Goal: Task Accomplishment & Management: Manage account settings

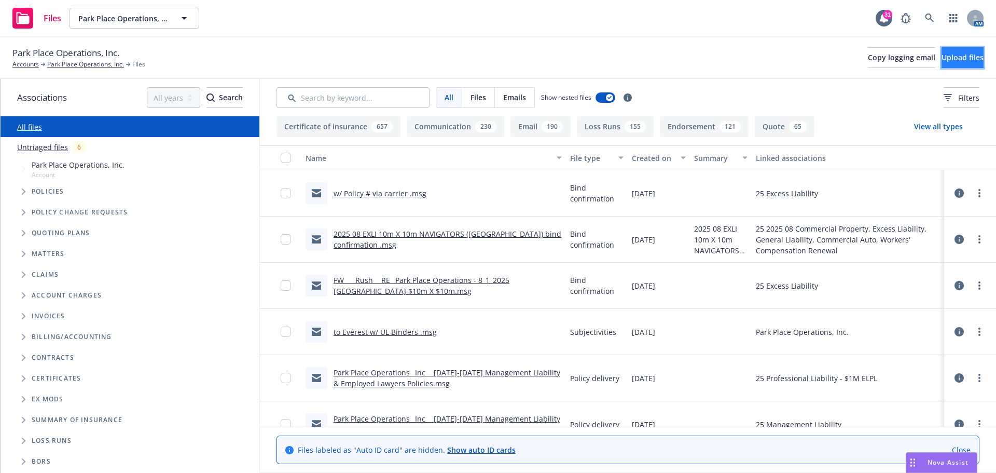
click at [942, 58] on span "Upload files" at bounding box center [963, 57] width 42 height 10
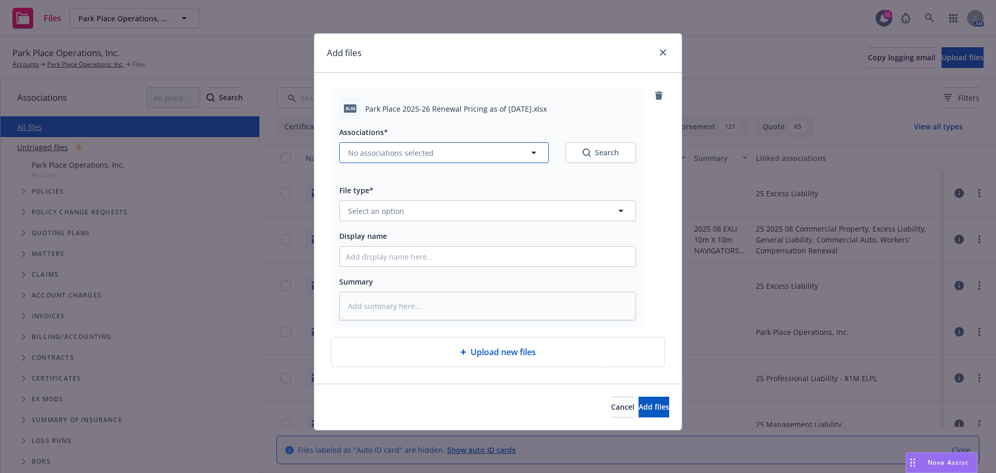
click at [532, 151] on icon "button" at bounding box center [534, 152] width 12 height 12
type textarea "x"
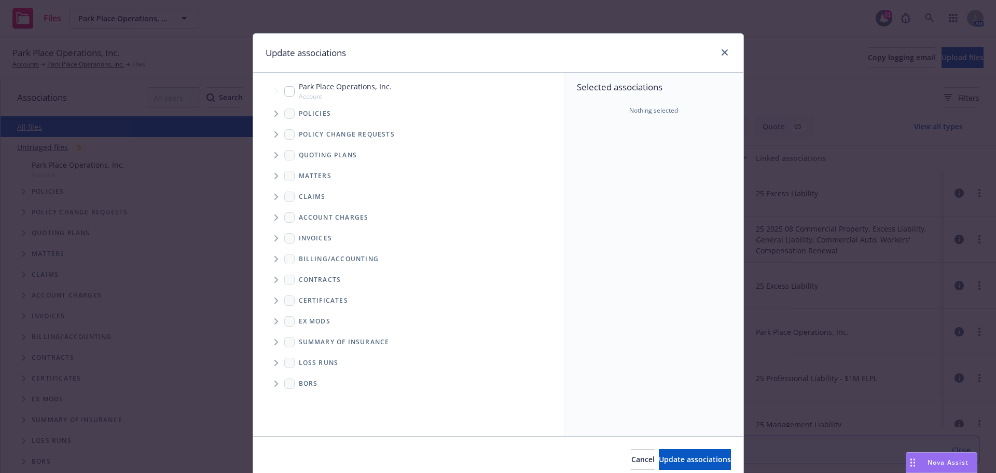
click at [274, 155] on icon "Tree Example" at bounding box center [276, 155] width 4 height 6
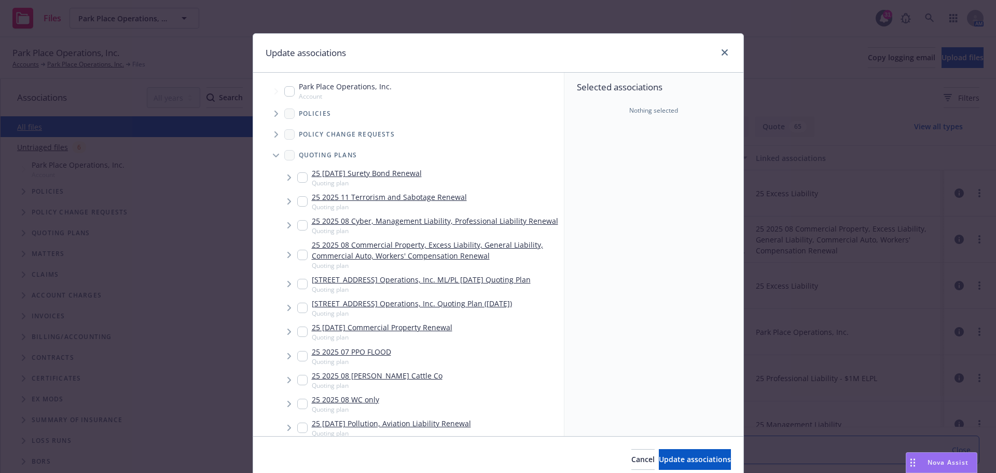
click at [297, 253] on input "Tree Example" at bounding box center [302, 255] width 10 height 10
checkbox input "true"
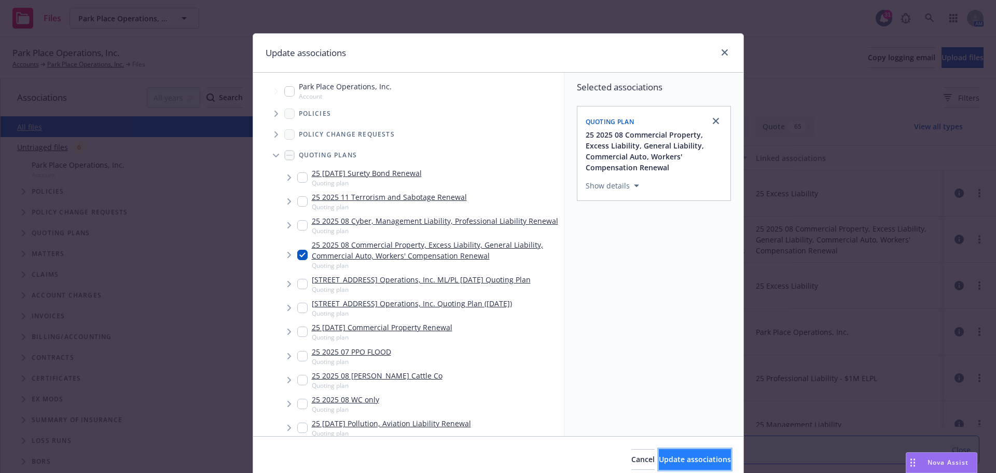
click at [659, 454] on span "Update associations" at bounding box center [695, 459] width 72 height 10
type textarea "x"
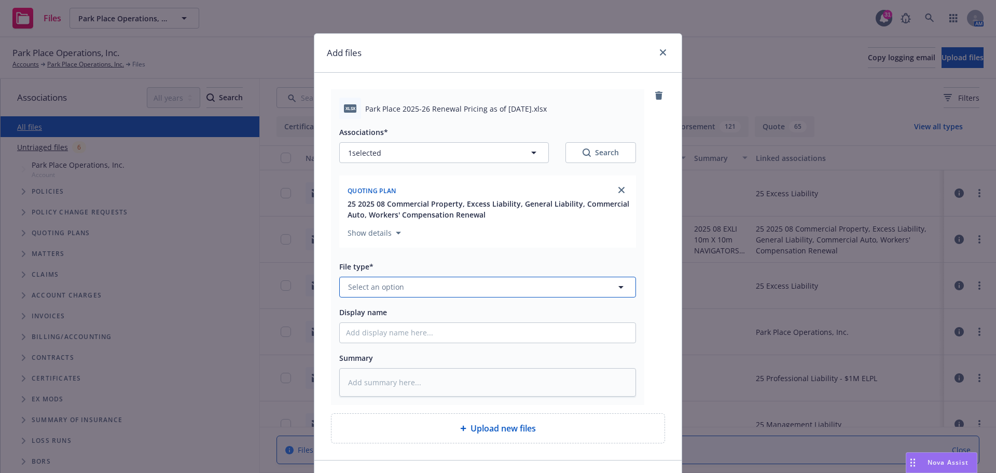
click at [617, 285] on icon "button" at bounding box center [621, 287] width 12 height 12
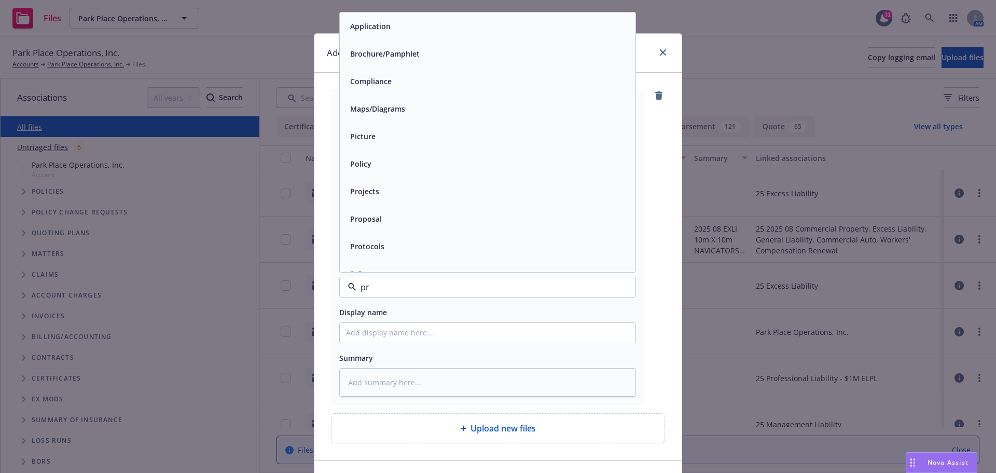
type input "pro"
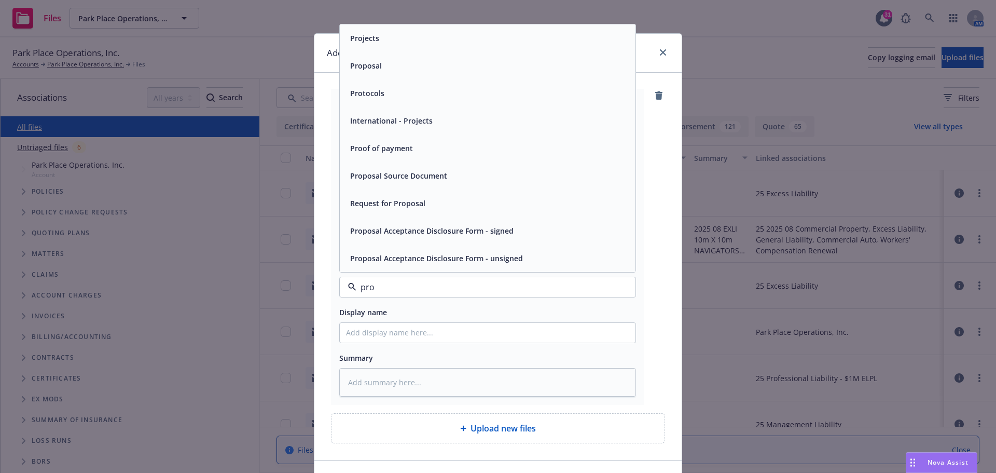
click at [387, 62] on div "Proposal" at bounding box center [487, 65] width 283 height 15
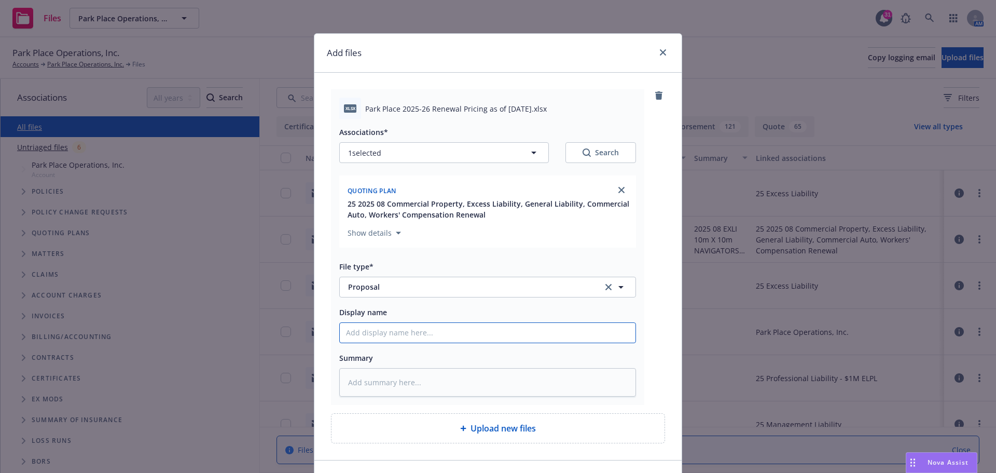
click at [354, 329] on input "Display name" at bounding box center [488, 333] width 296 height 20
type textarea "x"
type input "2"
type textarea "x"
type input "20"
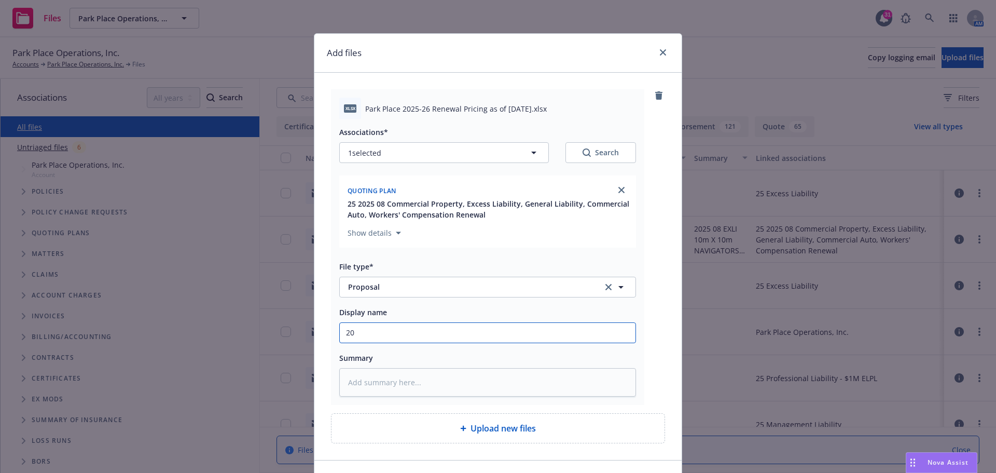
type textarea "x"
type input "202"
type textarea "x"
type input "2025"
type textarea "x"
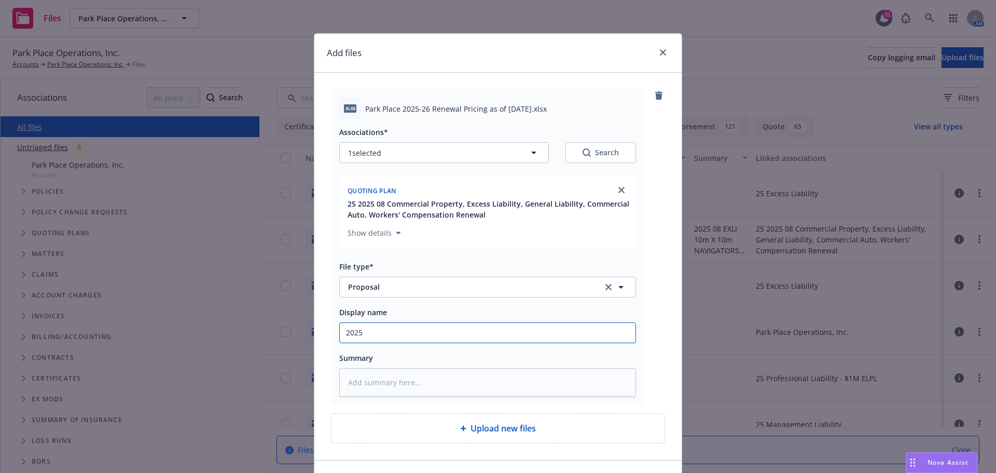
type input "2025"
type textarea "x"
type input "2025 R"
type textarea "x"
type input "2025 Re"
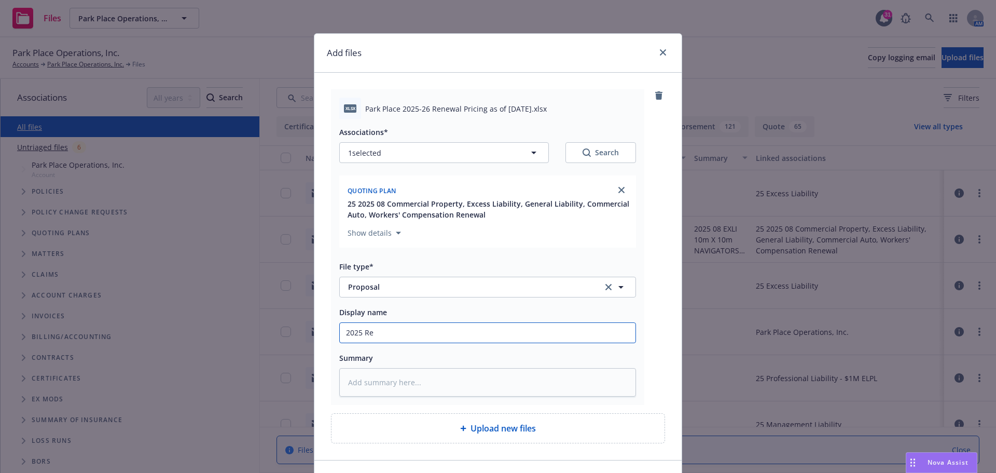
type textarea "x"
type input "2025 Ren"
type textarea "x"
type input "2025 Rene"
type textarea "x"
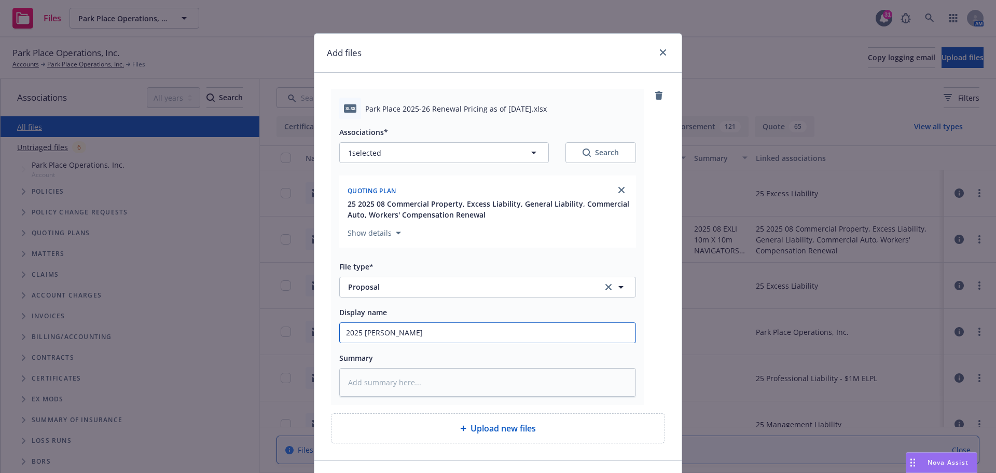
type input "2025 Renew"
type textarea "x"
type input "2025 Renewa"
type textarea "x"
type input "2025 Renewal"
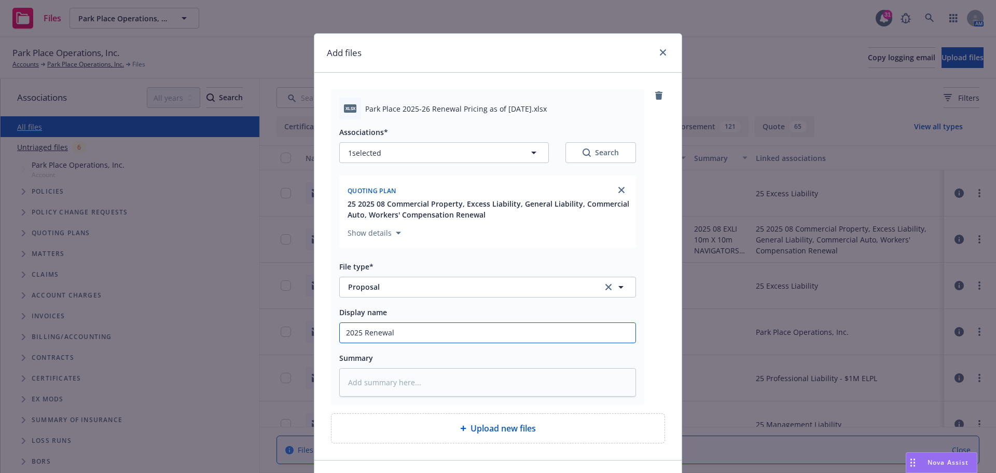
type textarea "x"
type input "2025 Renewal"
type textarea "x"
type input "2025 Renewal P"
type textarea "x"
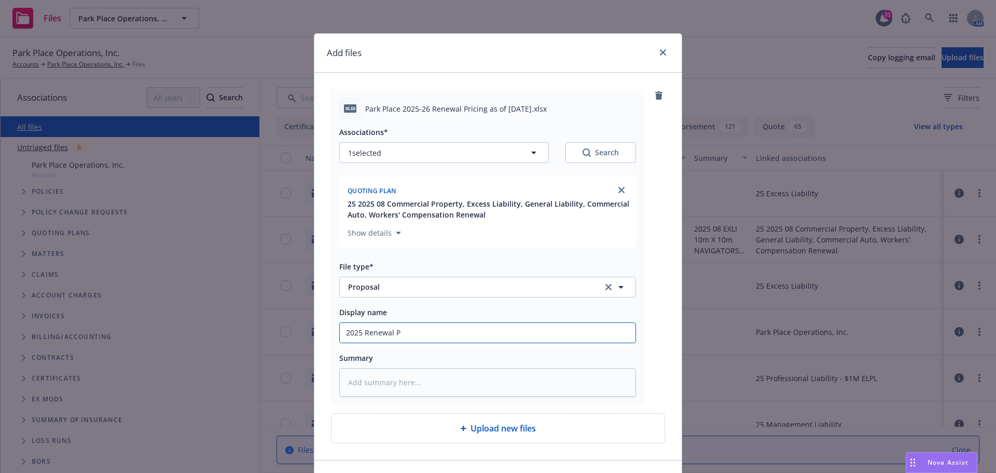
type input "2025 Renewal Pr"
type textarea "x"
type input "2025 Renewal Pri"
type textarea "x"
type input "2025 Renewal Pric"
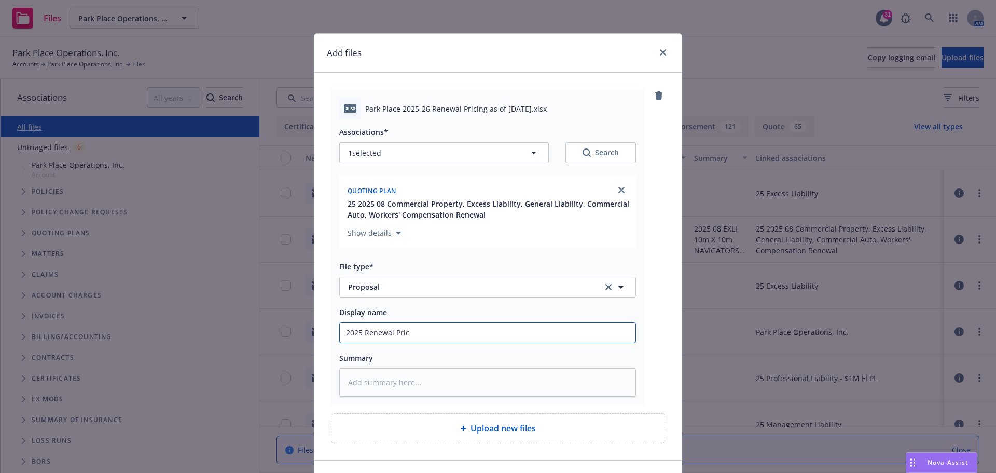
type textarea "x"
type input "2025 Renewal Prici"
type textarea "x"
type input "2025 Renewal Pricig"
type textarea "x"
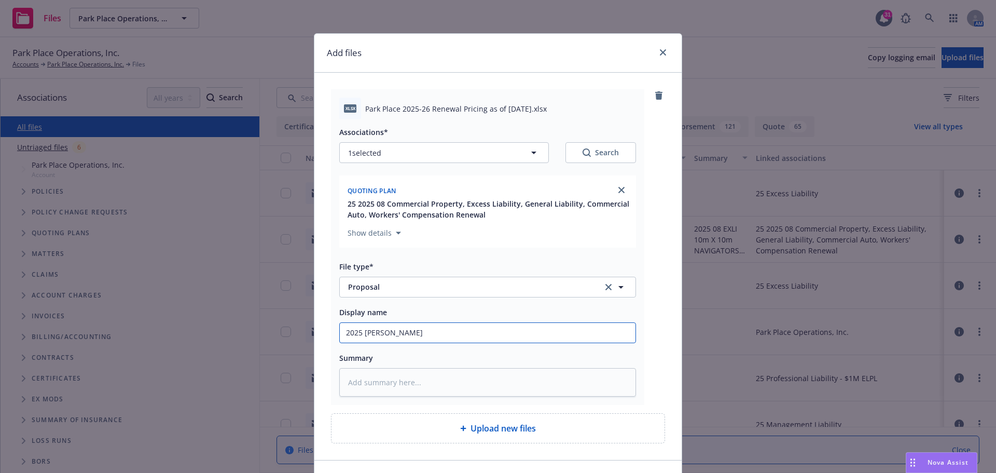
type input "2025 Renewal Prici"
type textarea "x"
type input "2025 Renewal Pricin"
type textarea "x"
type input "2025 Renewal Pricing"
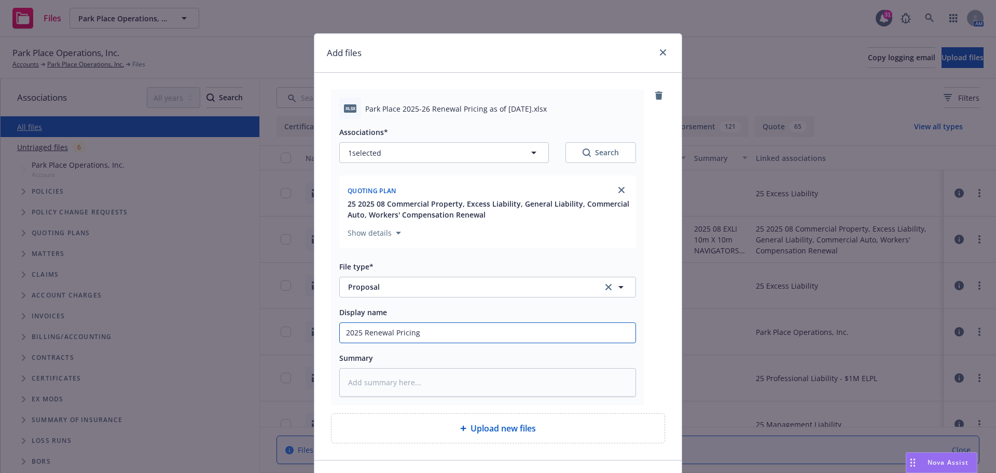
type textarea "x"
type input "2025 Renewal Pricing"
type textarea "x"
type input "2025 Renewal Pricing S"
type textarea "x"
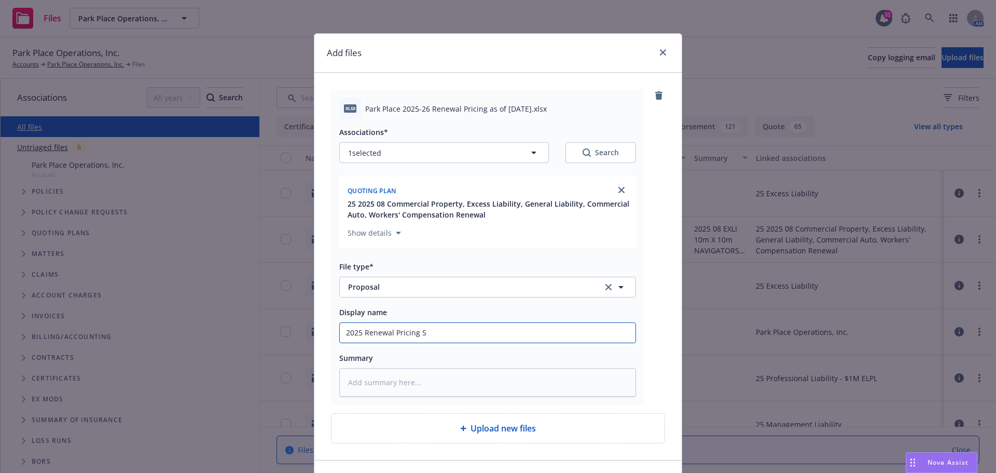
type input "2025 Renewal Pricing Sh"
type textarea "x"
type input "2025 Renewal Pricing She"
type textarea "x"
type input "2025 Renewal Pricing Shee"
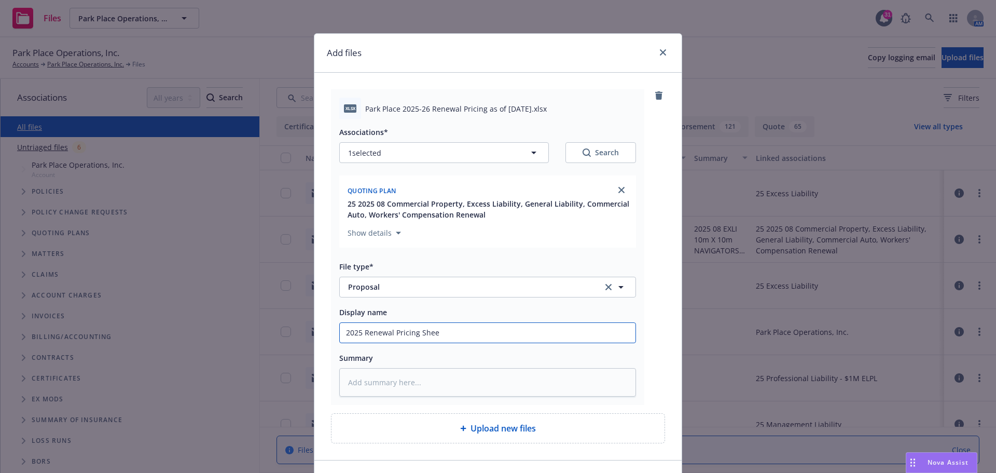
type textarea "x"
type input "2025 Renewal Pricing Sheet"
type textarea "x"
type input "2025 Renewal Pricing Sheet"
type textarea "x"
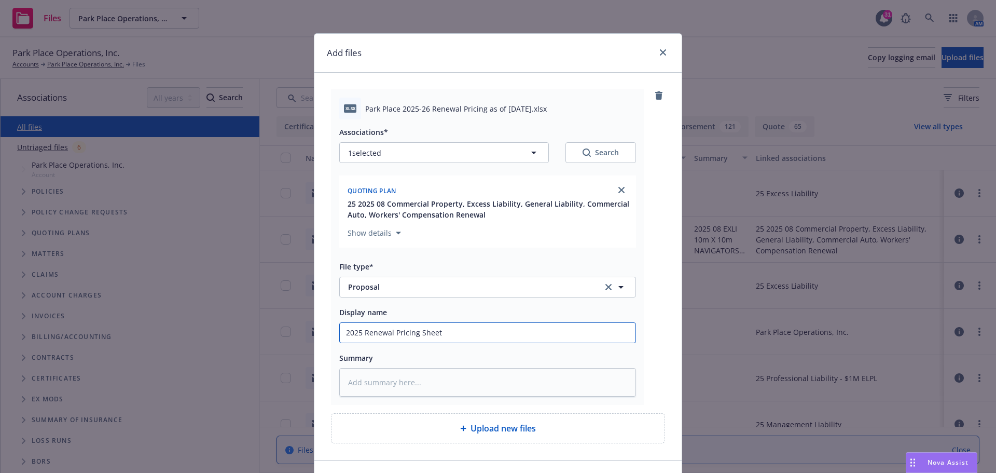
type input "2025 Renewal Pricing Sheet a"
type textarea "x"
type input "2025 Renewal Pricing Sheet as"
type textarea "x"
type input "2025 Renewal Pricing Sheet as"
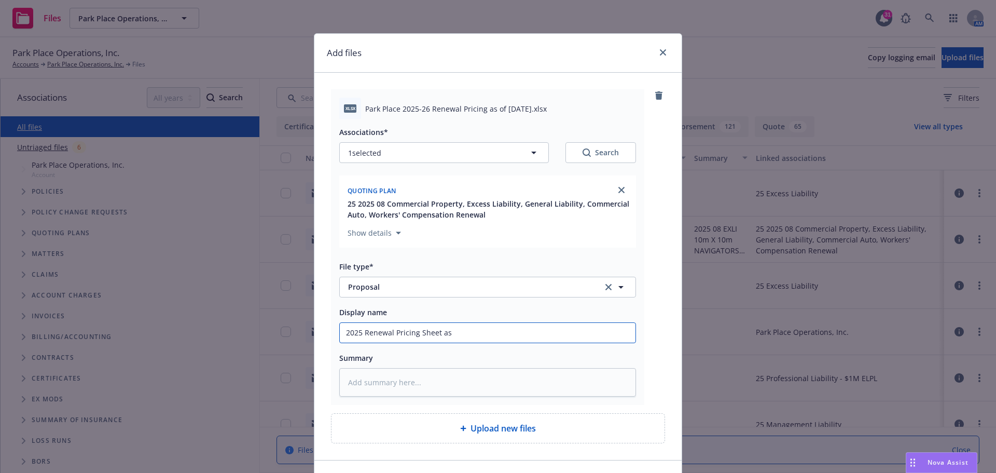
type textarea "x"
type input "2025 Renewal Pricing Sheet as o"
type textarea "x"
type input "2025 Renewal Pricing Sheet as of"
type textarea "x"
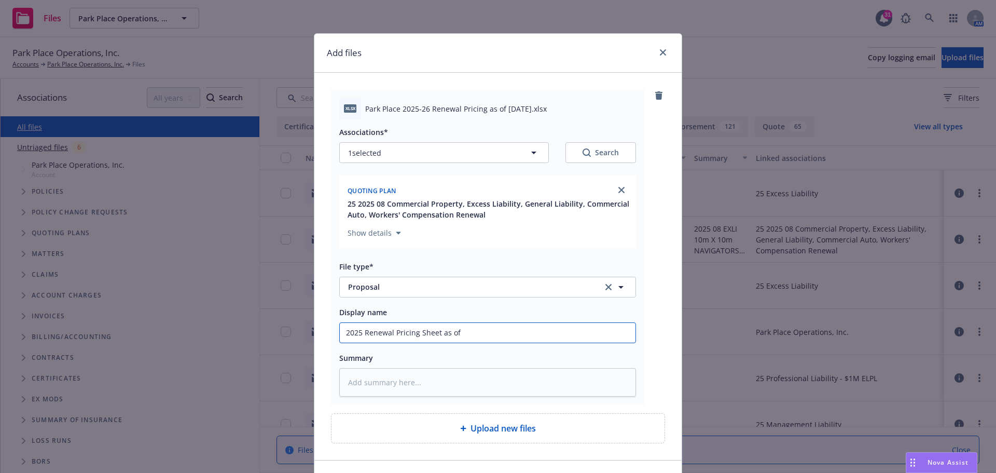
type input "2025 Renewal Pricing Sheet as of"
type textarea "x"
type input "2025 Renewal Pricing Sheet as of 8"
type textarea "x"
type input "2025 Renewal Pricing Sheet as of 8."
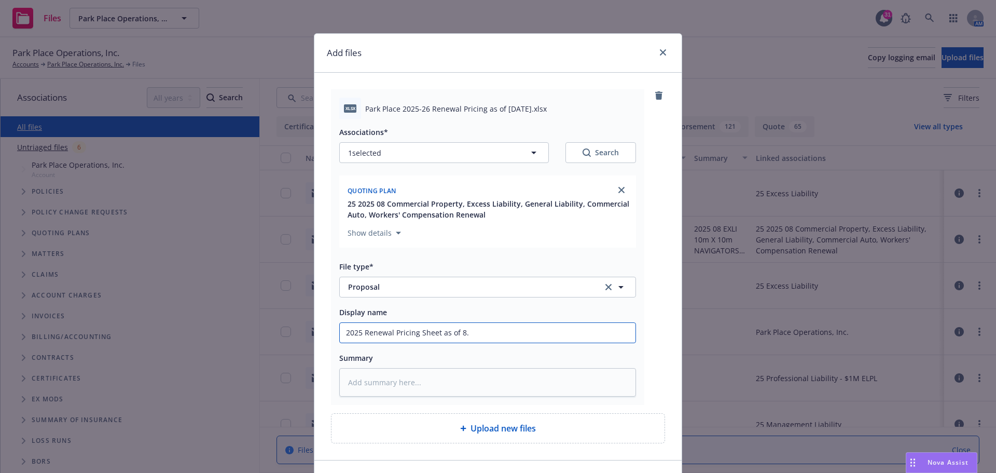
type textarea "x"
type input "2025 Renewal Pricing Sheet as of 8.2"
type textarea "x"
type input "2025 Renewal Pricing Sheet as of 8.2."
type textarea "x"
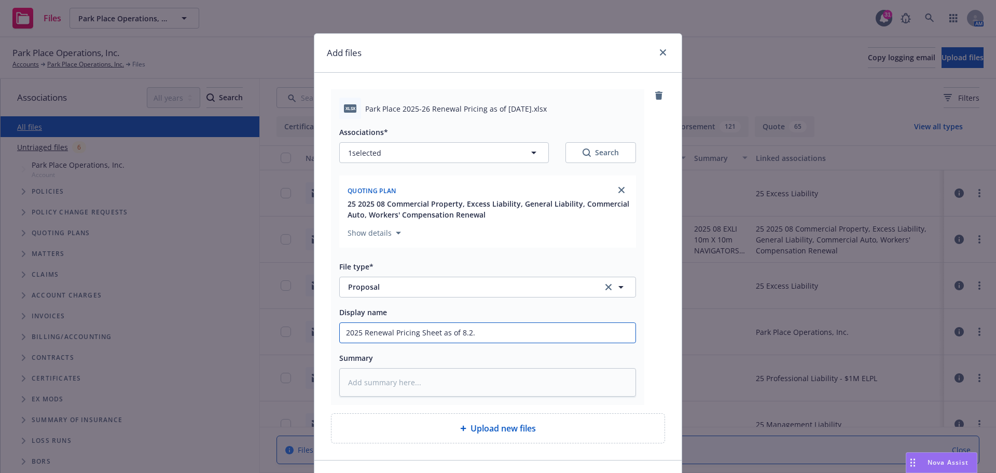
type input "2025 Renewal Pricing Sheet as of 8.2.2"
type textarea "x"
type input "2025 Renewal Pricing Sheet as of 8.2.20"
type textarea "x"
type input "2025 Renewal Pricing Sheet as of 8.2.202"
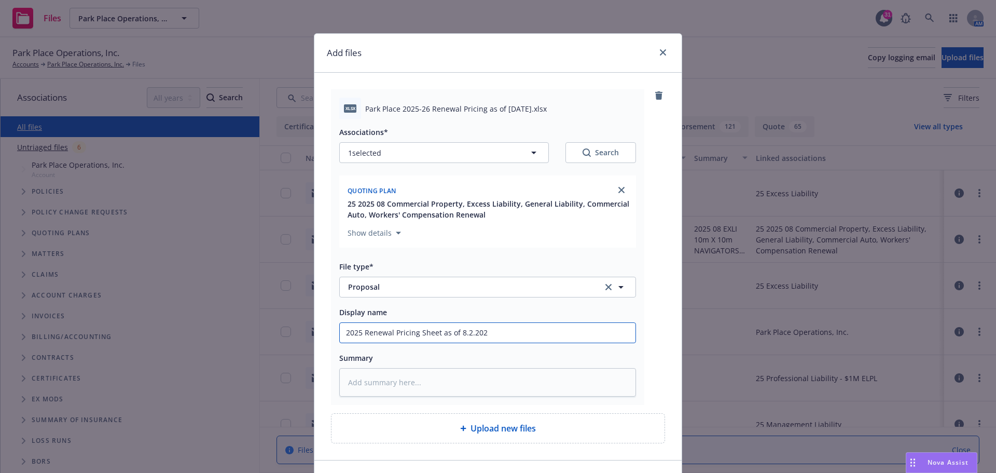
type textarea "x"
drag, startPoint x: 342, startPoint y: 333, endPoint x: 529, endPoint y: 322, distance: 186.6
click at [529, 322] on div "2025 Renewal Pricing Sheet as of 8.2.2025" at bounding box center [487, 332] width 297 height 21
type input "2025 Renewal Pricing Sheet as of 8.2.2025"
click at [356, 384] on textarea at bounding box center [487, 382] width 297 height 29
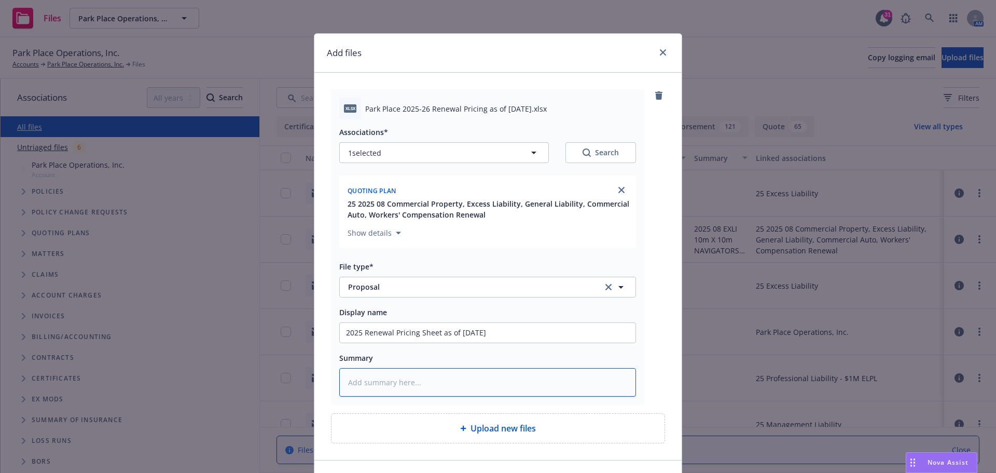
paste textarea "2025 Renewal Pricing Sheet as of 8.2.2025"
type textarea "x"
type textarea "2025 Renewal Pricing Sheet as of 8.2.2025"
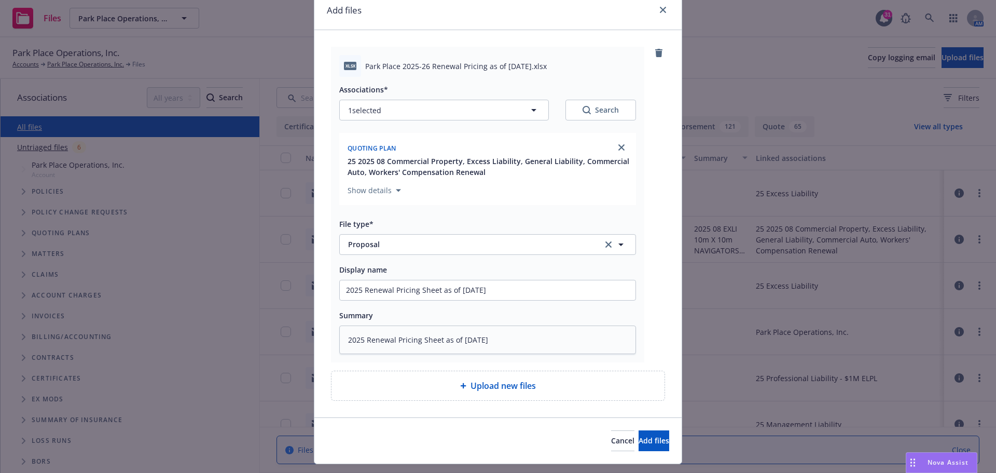
scroll to position [67, 0]
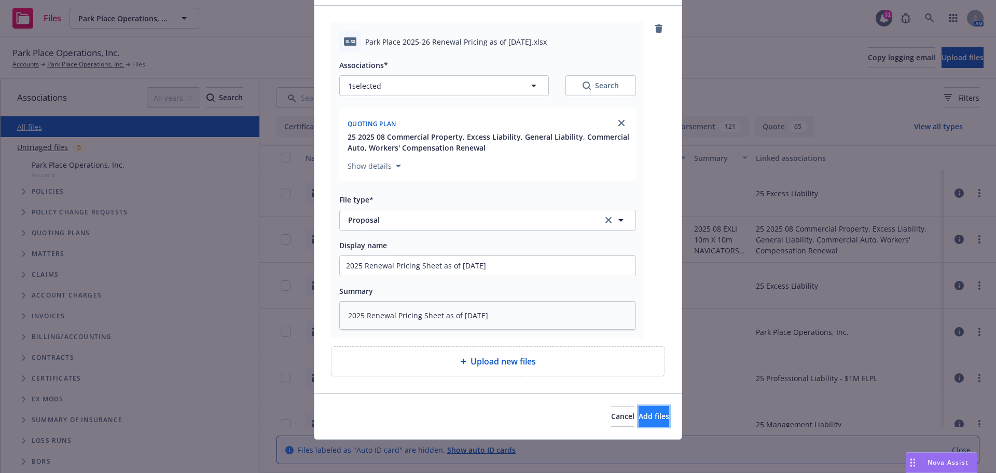
click at [639, 412] on span "Add files" at bounding box center [654, 416] width 31 height 10
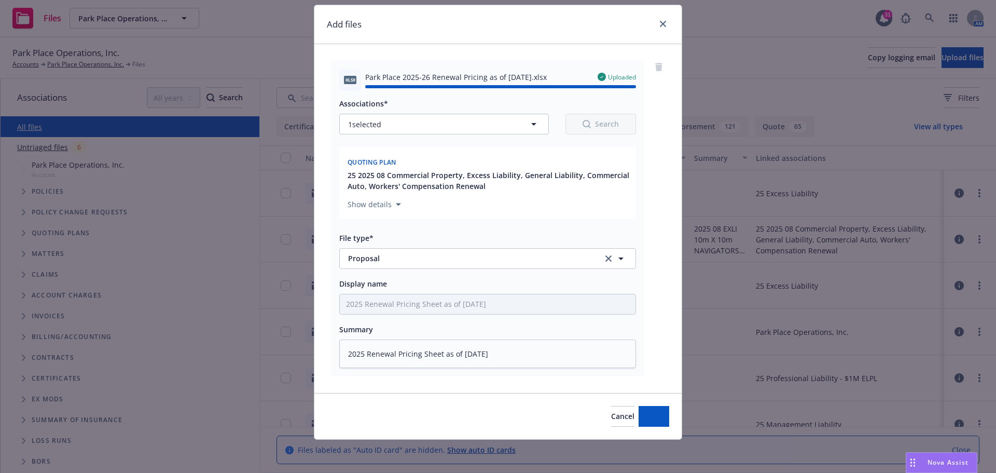
type textarea "x"
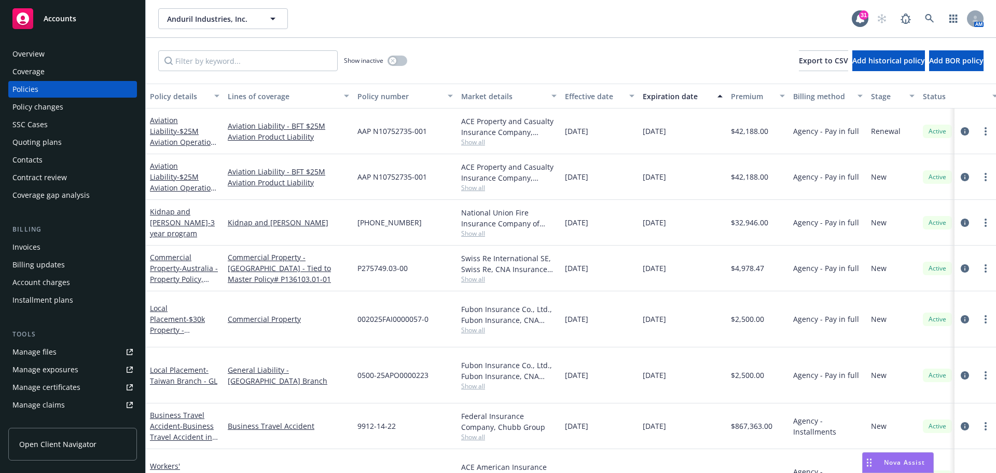
click at [42, 356] on div "Manage files" at bounding box center [34, 351] width 44 height 17
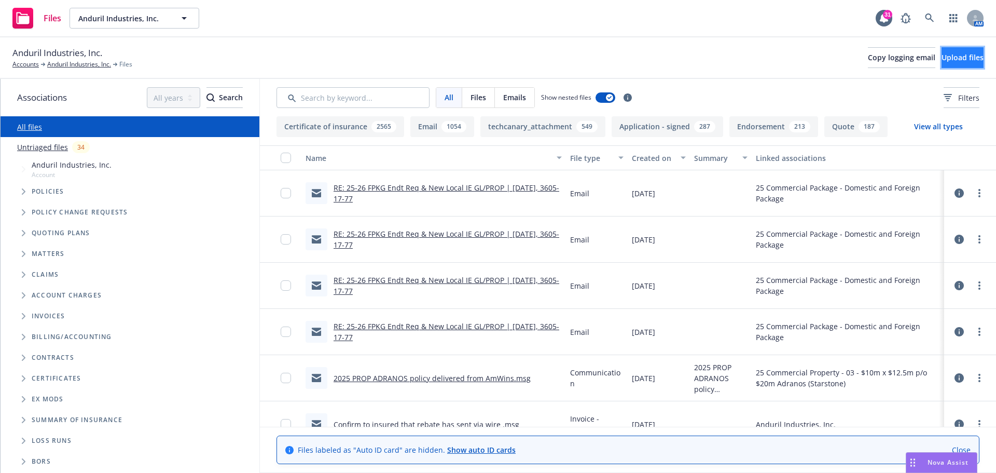
click at [942, 58] on span "Upload files" at bounding box center [963, 57] width 42 height 10
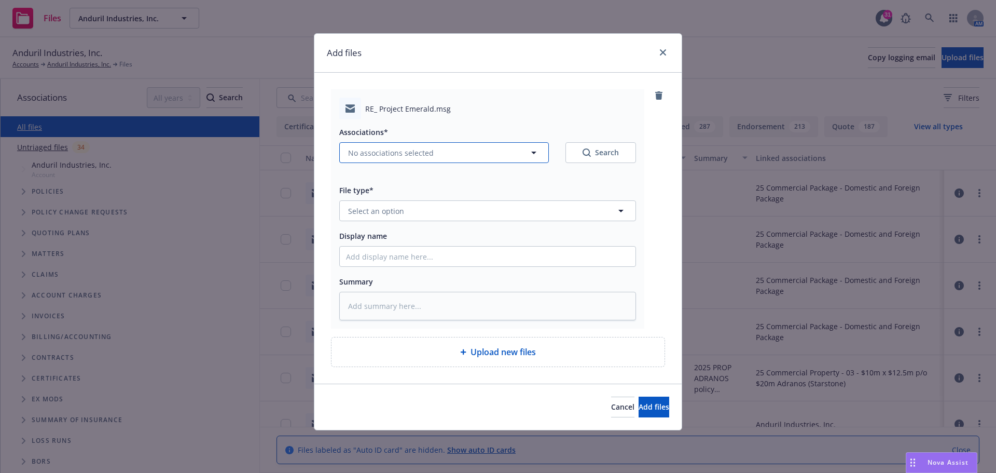
click at [531, 150] on icon "button" at bounding box center [534, 152] width 12 height 12
type textarea "x"
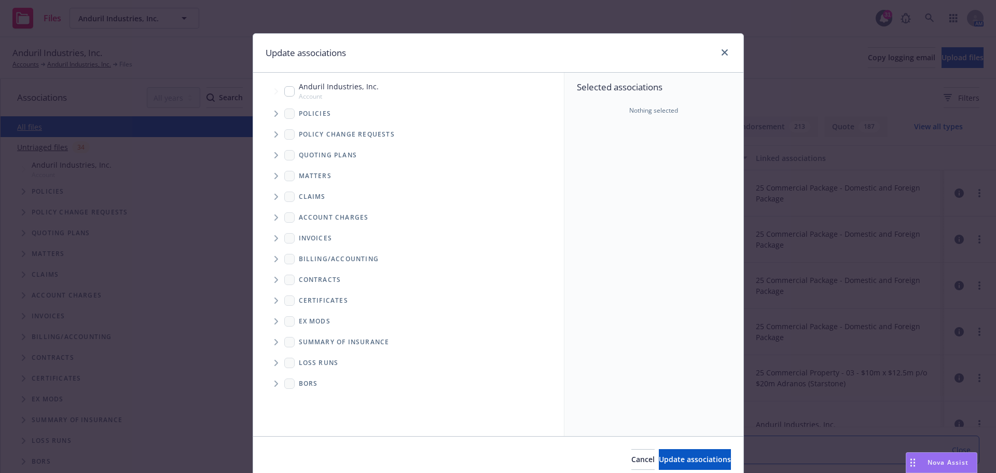
click at [290, 91] on input "Tree Example" at bounding box center [289, 91] width 10 height 10
checkbox input "true"
click at [659, 458] on span "Update associations" at bounding box center [695, 459] width 72 height 10
type textarea "x"
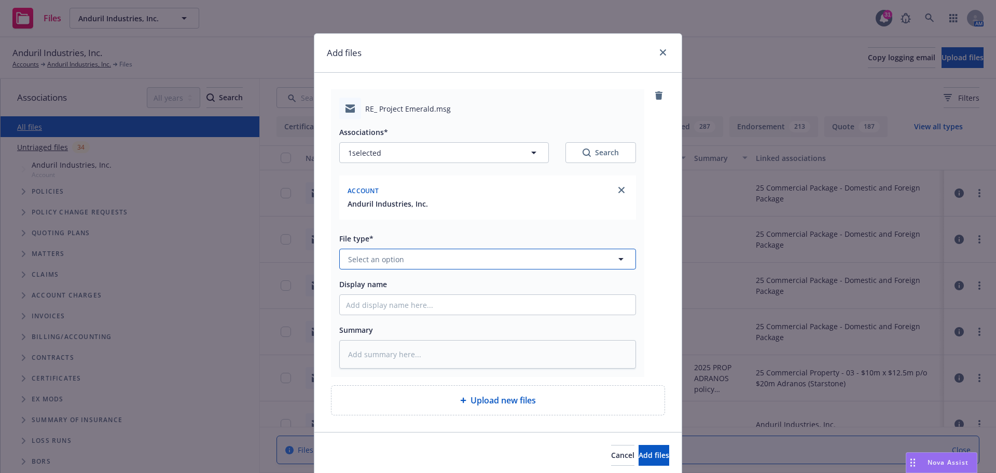
click at [617, 257] on icon "button" at bounding box center [621, 259] width 12 height 12
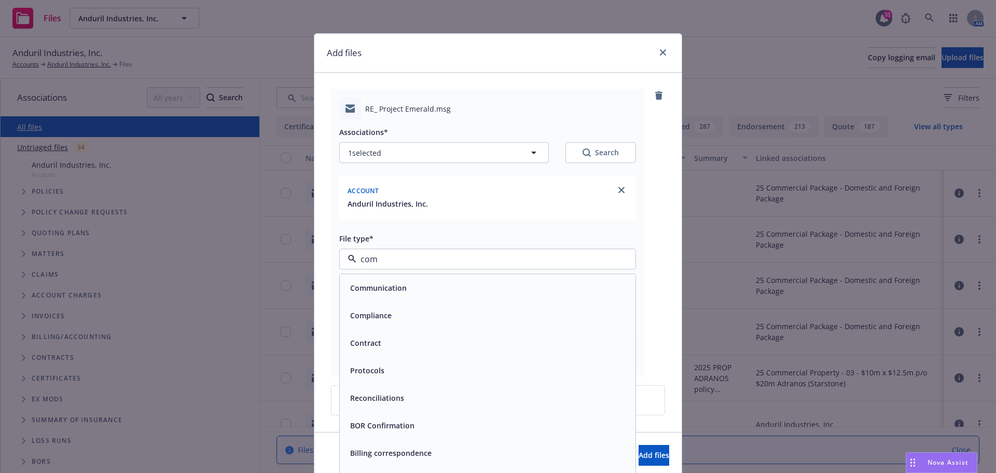
type input "comm"
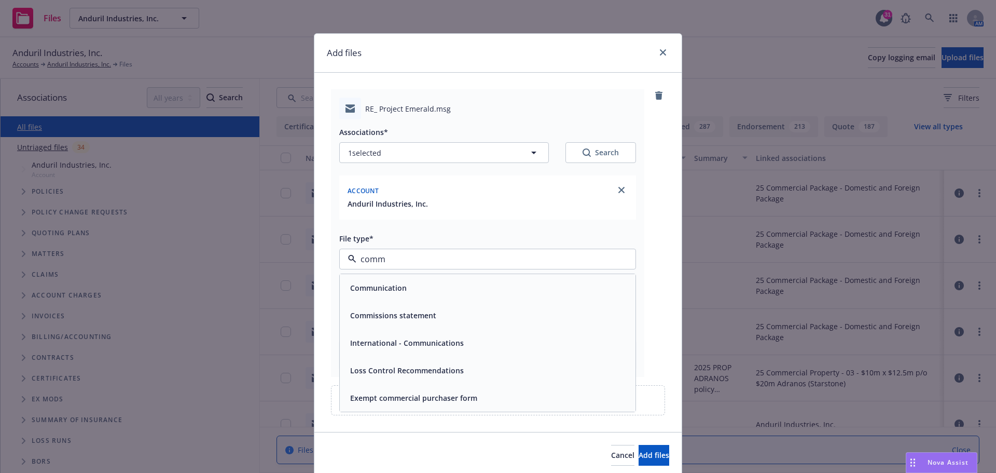
click at [513, 284] on div "Communication" at bounding box center [487, 287] width 283 height 15
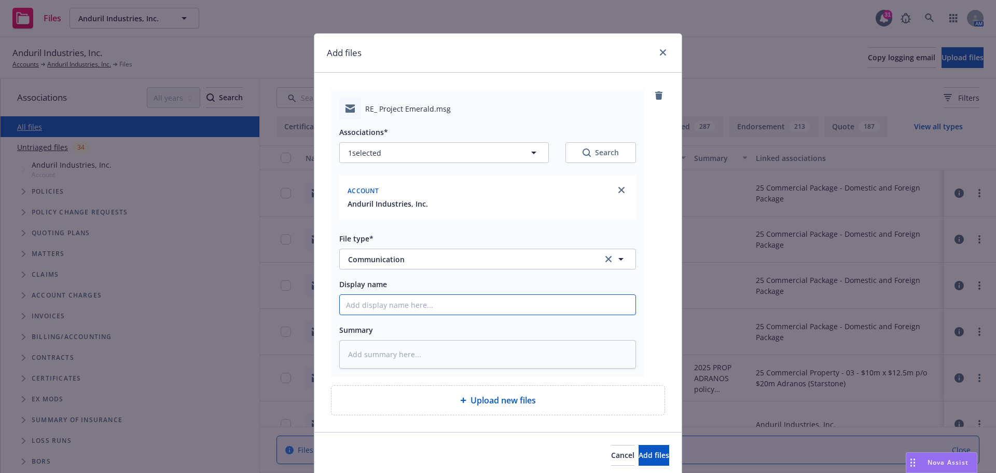
click at [433, 304] on input "Display name" at bounding box center [488, 305] width 296 height 20
type textarea "x"
type input "2"
type textarea "x"
type input "20"
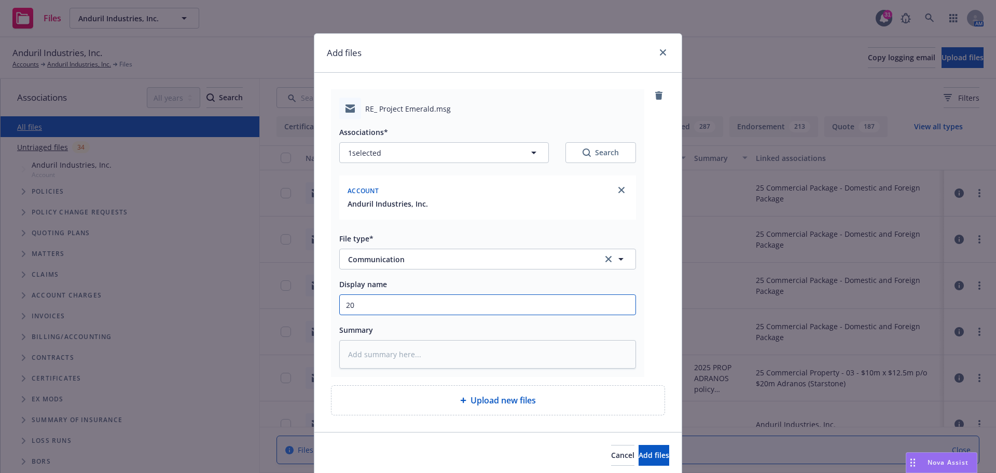
type textarea "x"
type input "202"
type textarea "x"
type input "2025"
type textarea "x"
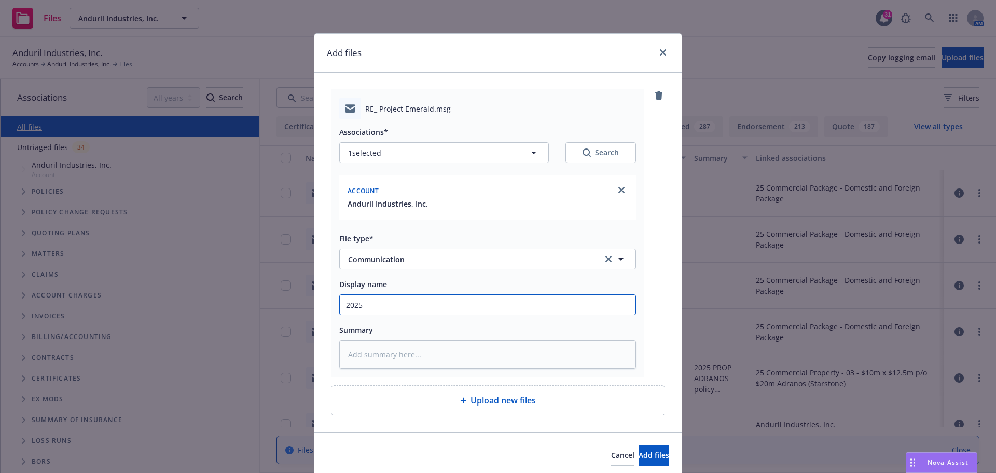
type input "2025"
type textarea "x"
type input "2025 C"
type textarea "x"
type input "2025 Co"
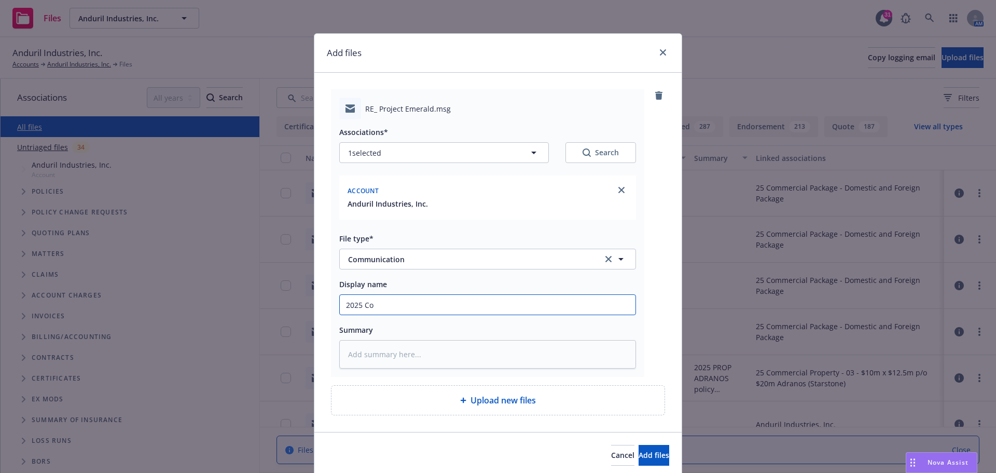
type textarea "x"
type input "2025 Com"
type textarea "x"
type input "2025 Comm"
type textarea "x"
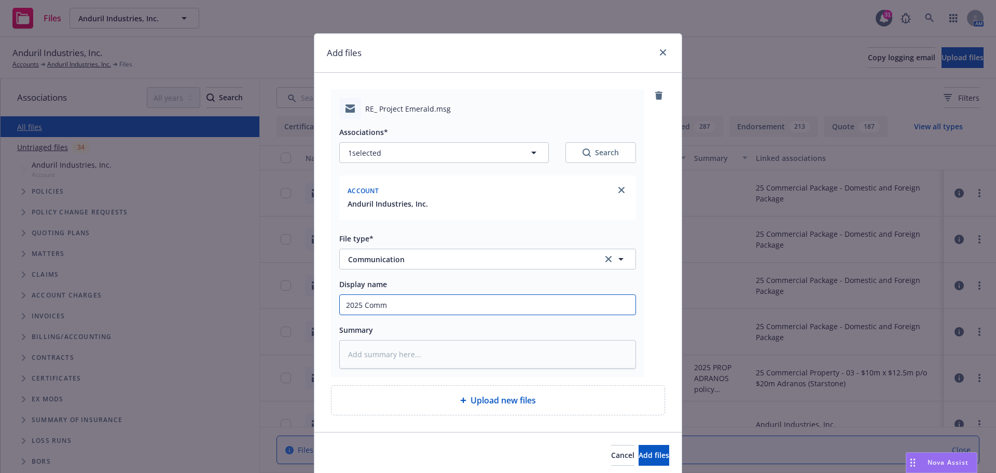
type input "2025 Commu"
type textarea "x"
type input "2025 Commun"
type textarea "x"
type input "2025 Communi"
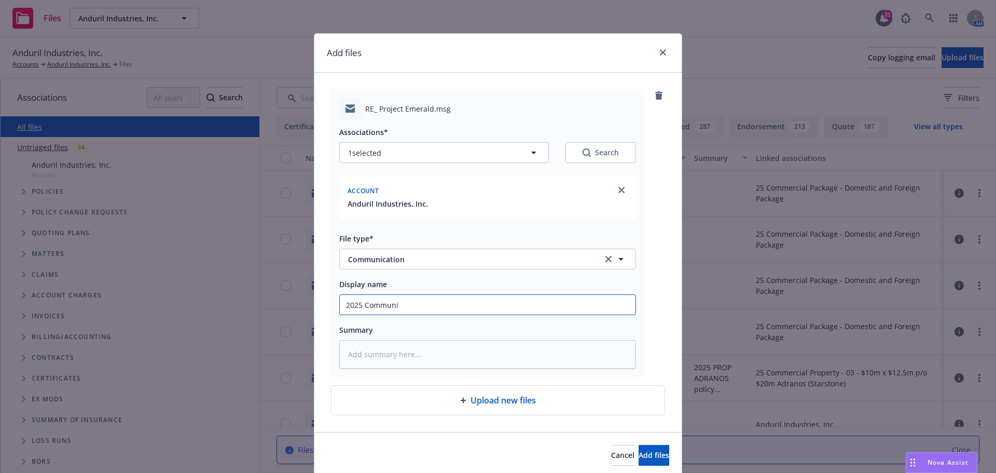
type textarea "x"
type input "2025 Communic"
type textarea "x"
type input "2025 Communica"
type textarea "x"
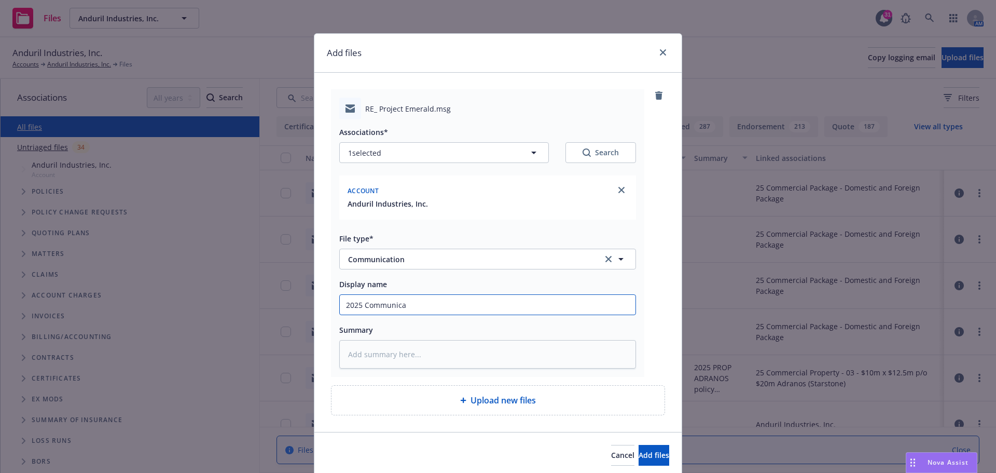
type input "2025 Communicat"
type textarea "x"
type input "2025 Communicati"
type textarea "x"
type input "2025 Communicatio"
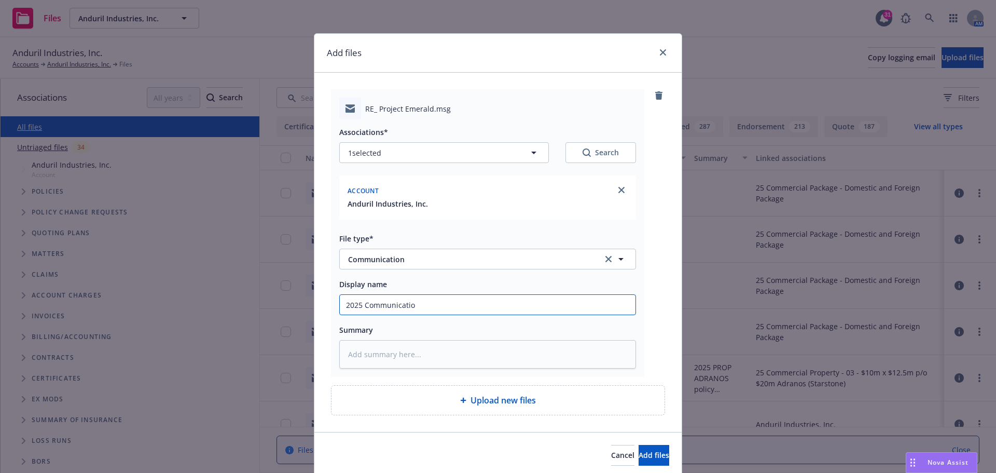
type textarea "x"
type input "2025 Communication"
type textarea "x"
type input "2025 Communication"
type textarea "x"
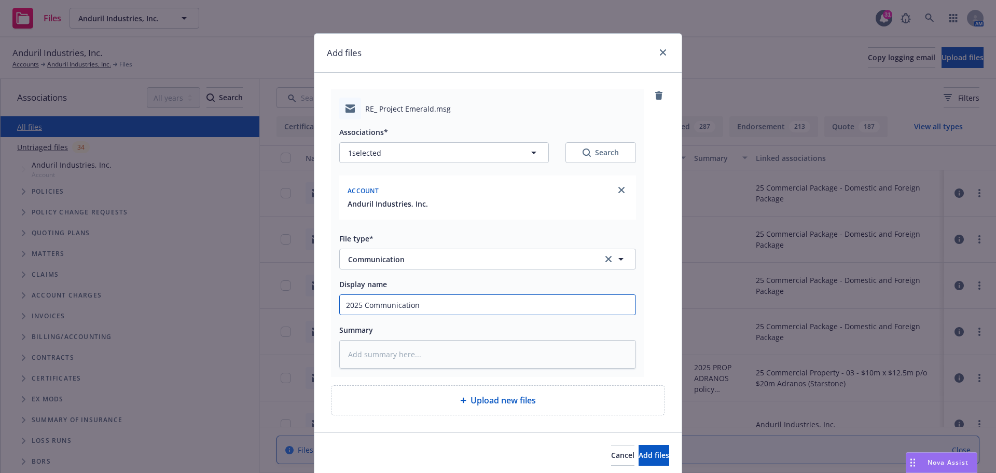
type input "2025 Communication o"
type textarea "x"
type input "2025 Communication on"
type textarea "x"
type input "2025 Communication on"
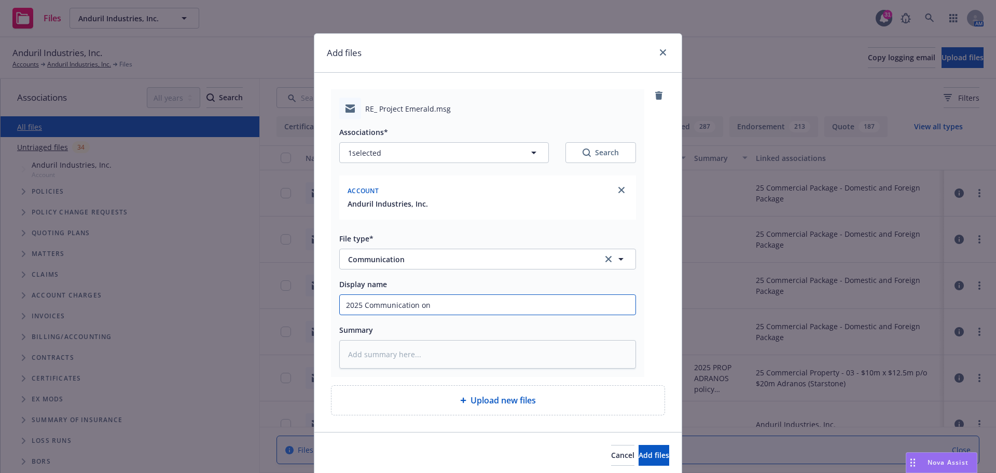
type textarea "x"
type input "2025 Communication on P"
type textarea "x"
type input "2025 Communication on Pr"
type textarea "x"
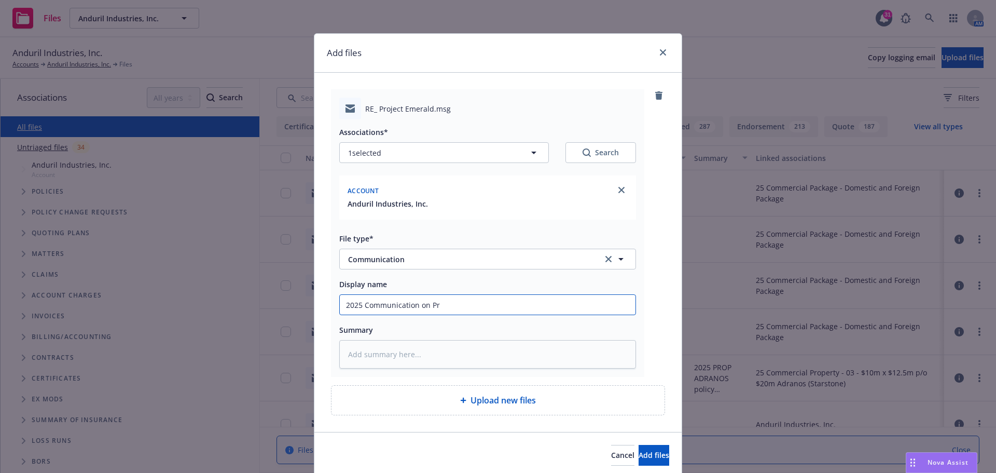
type input "2025 Communication on Pro"
type textarea "x"
type input "2025 Communication on Proj"
type textarea "x"
type input "2025 Communication on Proje"
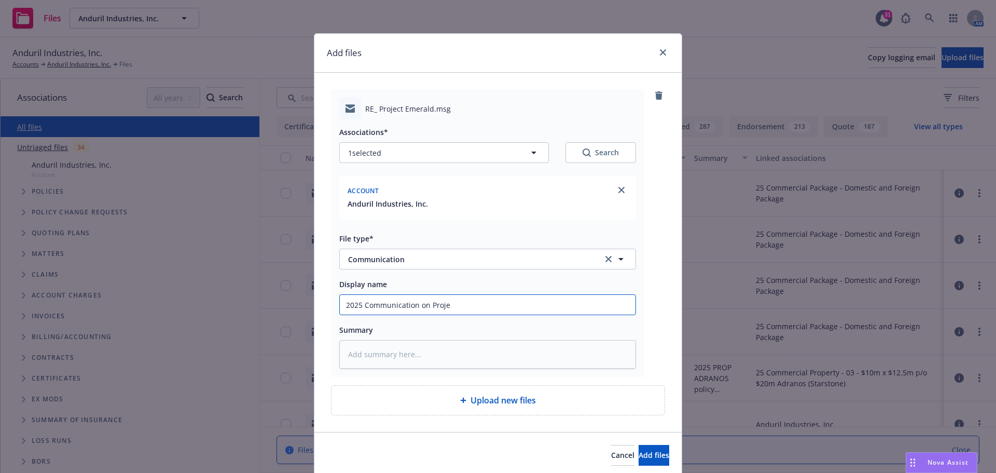
type textarea "x"
type input "2025 Communication on Projec"
type textarea "x"
type input "2025 Communication on Projec"
type textarea "x"
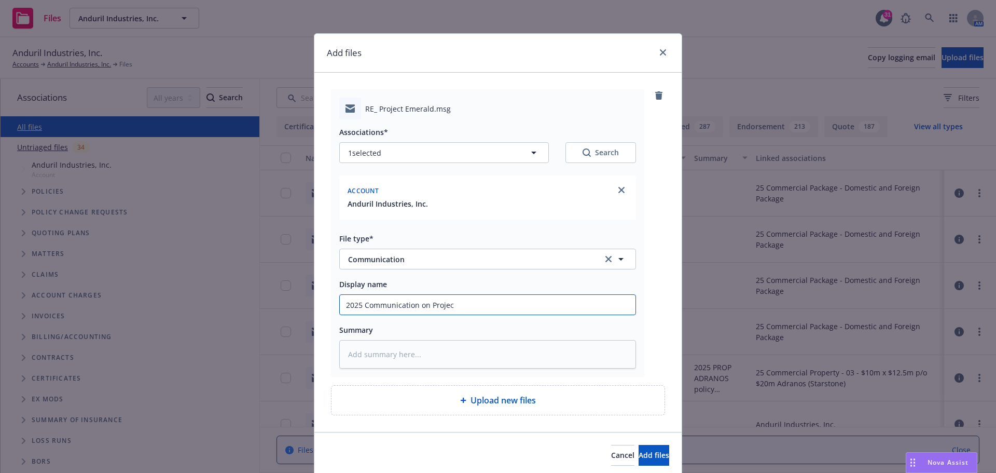
type input "2025 Communication on Projec"
type textarea "x"
type input "2025 Communication on Project"
type textarea "x"
type input "2025 Communication on Project"
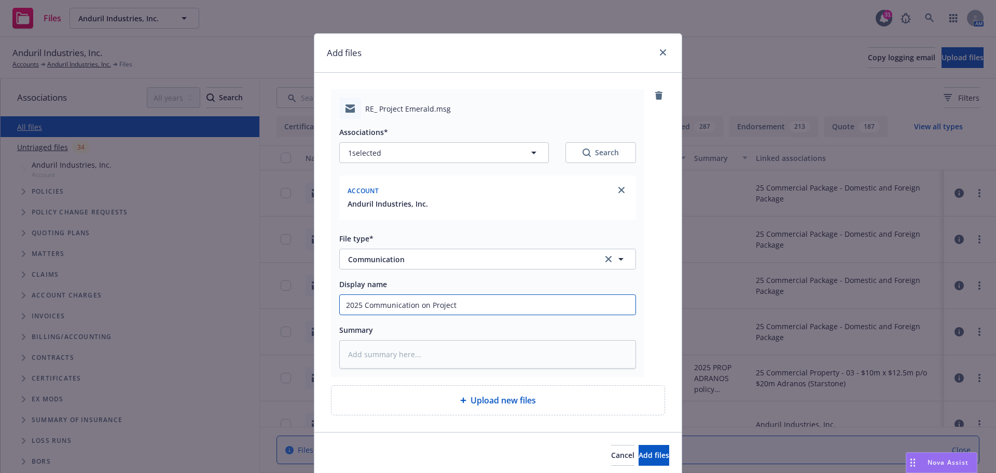
type textarea "x"
type input "2025 Communication on Project E"
type textarea "x"
type input "2025 Communication on Project Em"
type textarea "x"
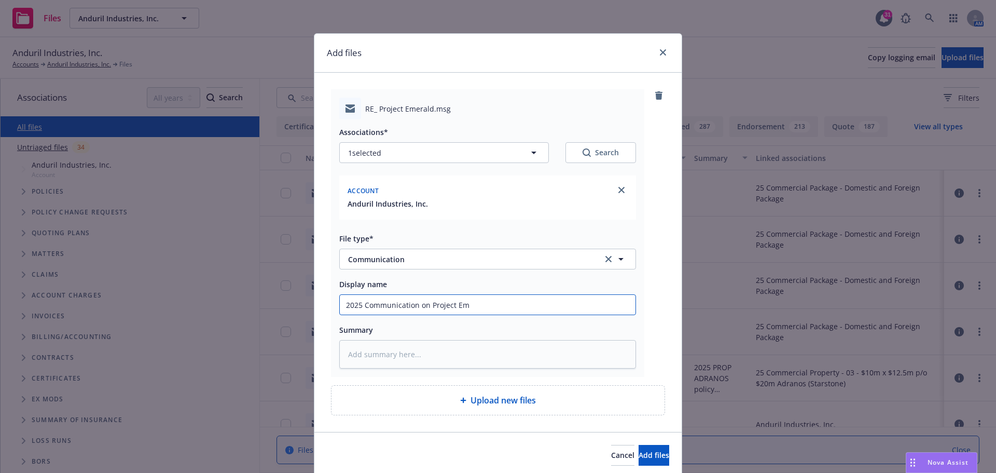
type input "2025 Communication on Project Eme"
type textarea "x"
type input "2025 Communication on Project Emer"
type textarea "x"
type input "2025 Communication on Project Emera"
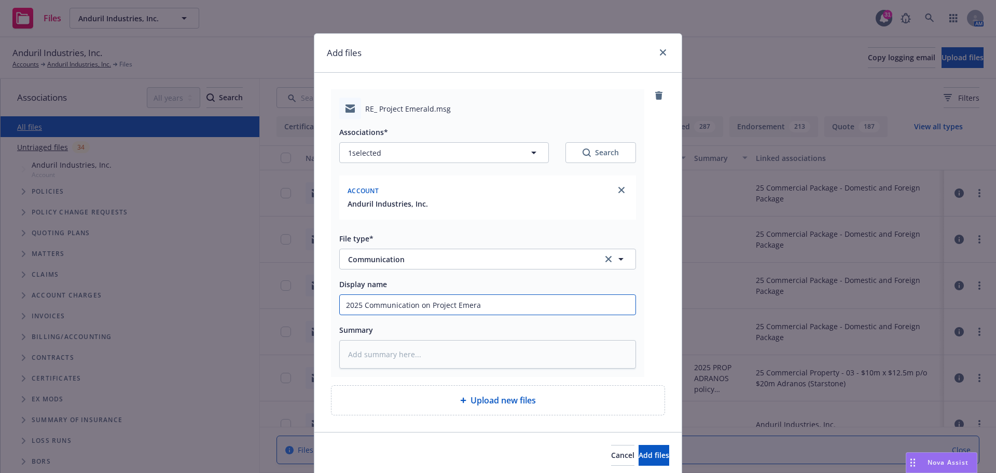
type textarea "x"
type input "2025 Communication on Project Emeral"
type textarea "x"
type input "2025 Communication on Project Emerald"
type textarea "x"
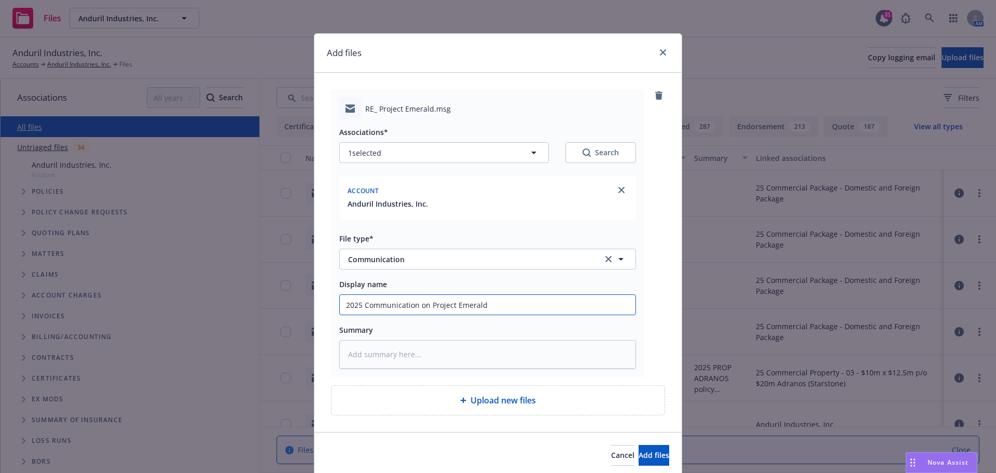
type input "2025 Communication on Project Emerald"
type textarea "x"
type input "2025 Communication on Project Emerald ("
type textarea "x"
type input "2025 Communication on Project Emerald (K"
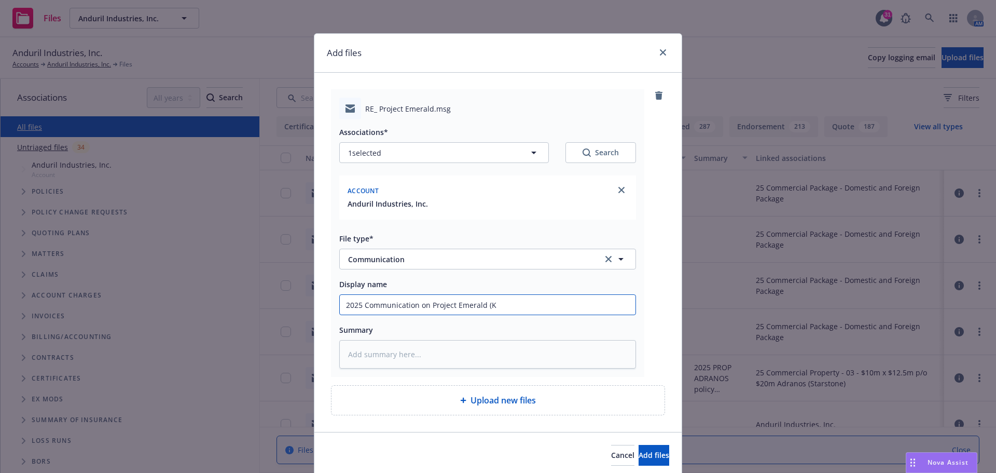
type textarea "x"
type input "2025 Communication on Project Emerald (Kl"
type textarea "x"
type input "2025 Communication on Project Emerald (Kla"
type textarea "x"
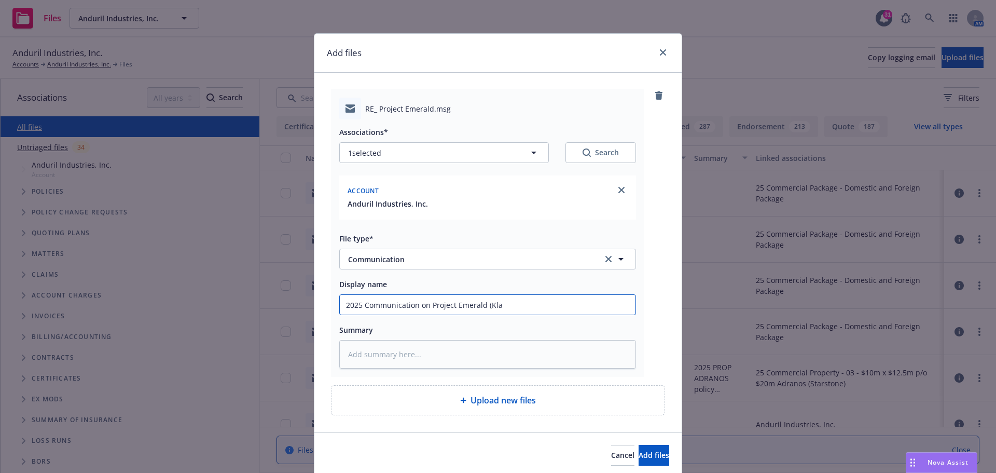
type input "2025 Communication on Project Emerald (Klas"
type textarea "x"
type input "2025 Communication on Project Emerald (Klas)"
type textarea "x"
type input "2025 Communication on Project Emerald (Klas)"
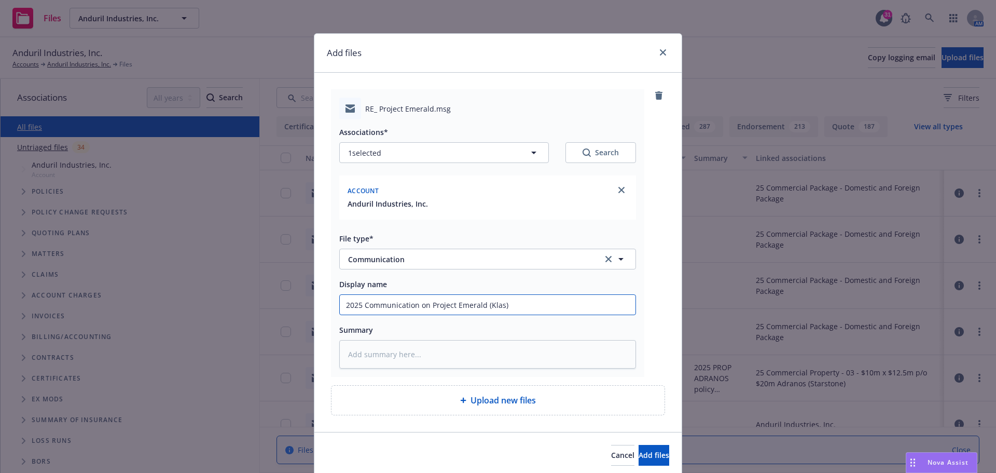
type textarea "x"
type input "2025 Communication on Project Emerald (Klas) -"
type textarea "x"
type input "2025 Communication on Project Emerald (Klas) -"
type textarea "x"
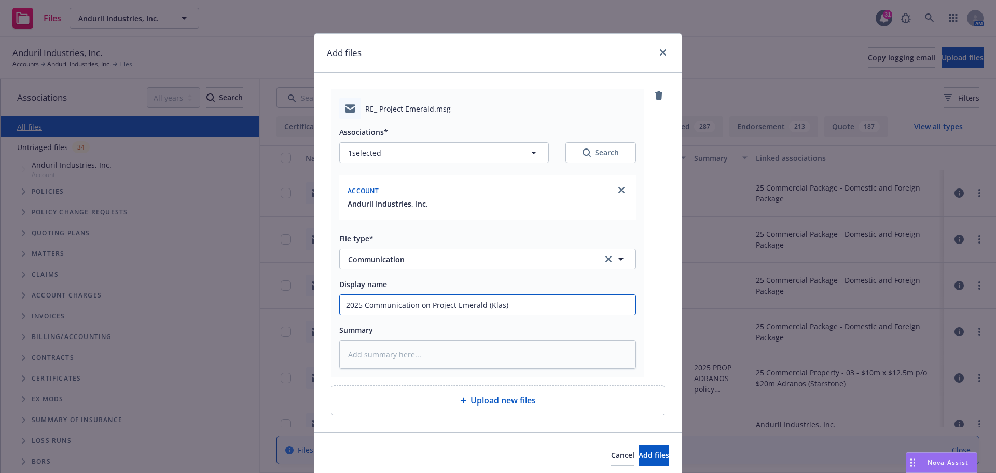
type input "2025 Communication on Project Emerald (Klas) - I"
type textarea "x"
type input "2025 Communication on Project Emerald (Klas) - Ir"
type textarea "x"
type input "2025 Communication on Project Emerald (Klas) - Ire"
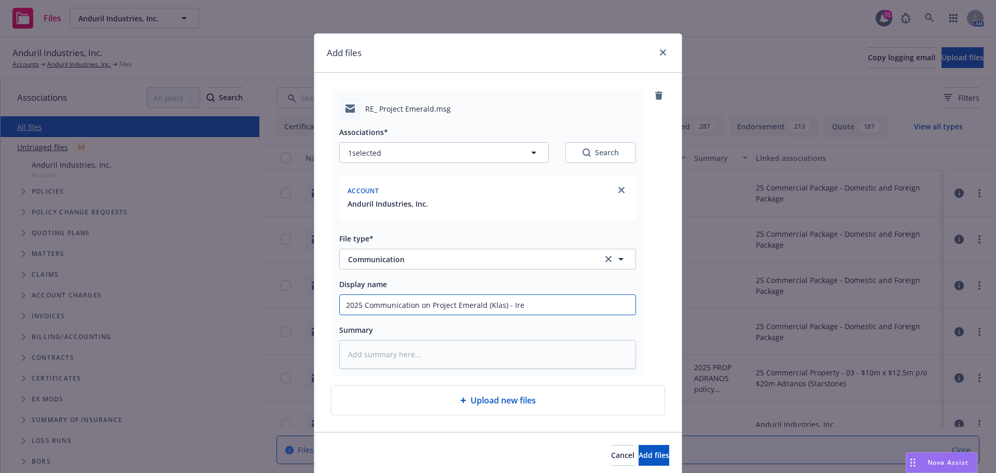
type textarea "x"
type input "2025 Communication on Project Emerald (Klas) - Irel"
type textarea "x"
type input "2025 Communication on Project Emerald (Klas) - [GEOGRAPHIC_DATA]"
type textarea "x"
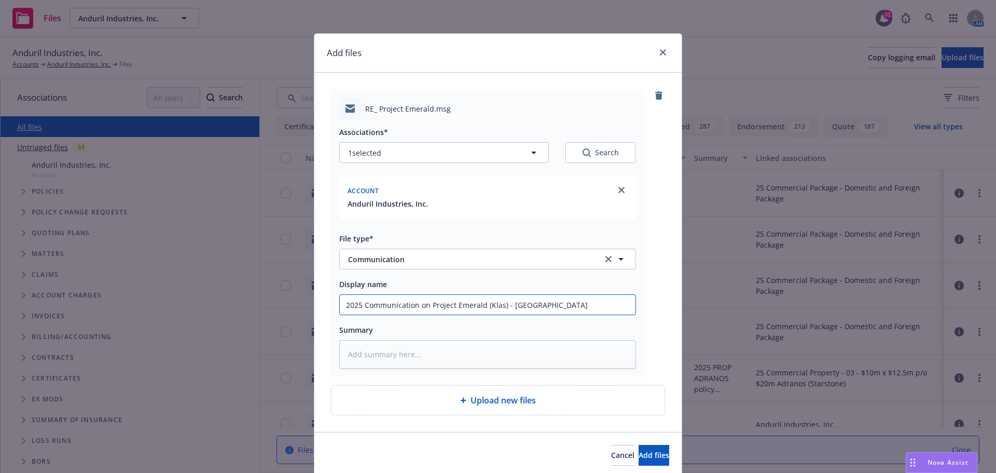
type input "2025 Communication on Project Emerald (Klas) - [PERSON_NAME]"
type textarea "x"
type input "2025 Communication on Project Emerald (Klas) - [GEOGRAPHIC_DATA]"
type textarea "x"
type input "2025 Communication on Project Emerald (Klas) - [GEOGRAPHIC_DATA]"
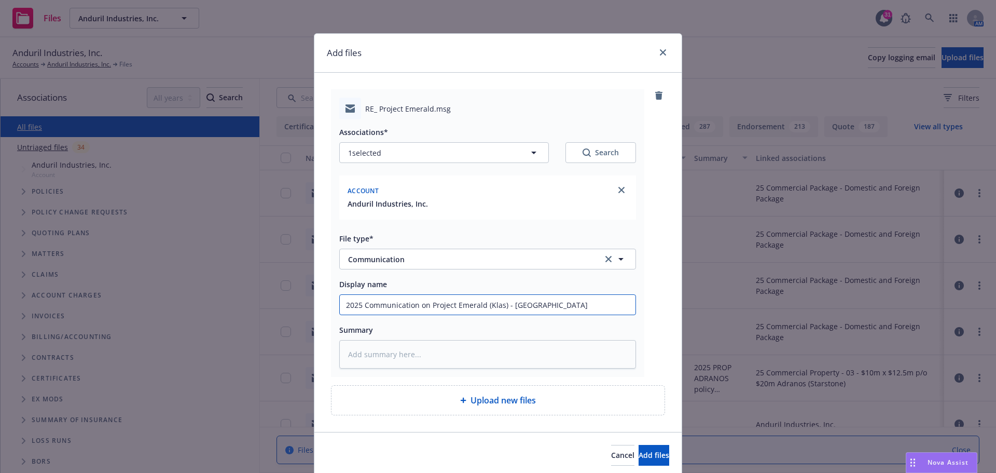
type textarea "x"
type input "2025 Communication on Project Emerald (Klas) - Irel"
type textarea "x"
type input "2025 Communication on Project Emerald (Klas) - Ire"
type textarea "x"
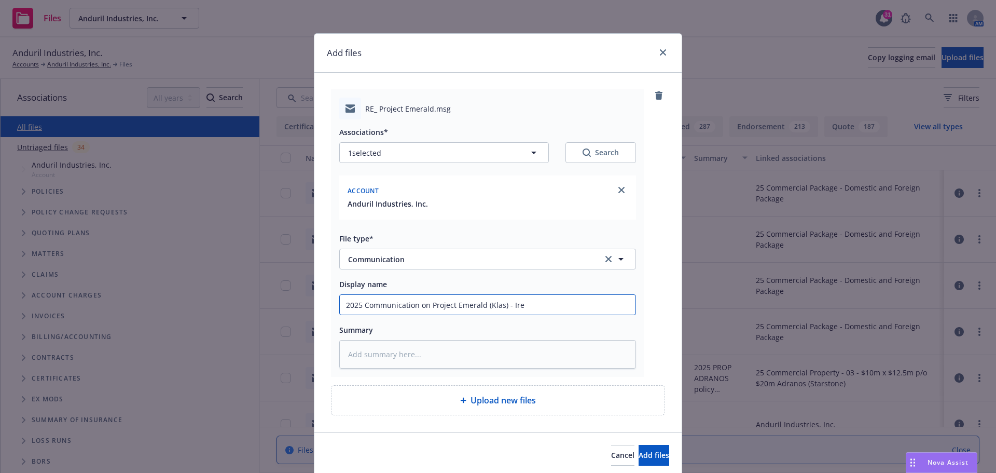
type input "2025 Communication on Project Emerald (Klas) - Ir"
type textarea "x"
type input "2025 Communication on Project Emerald (Klas) -"
type textarea "x"
type input "2025 Communication on Project Emerald (Klas) -"
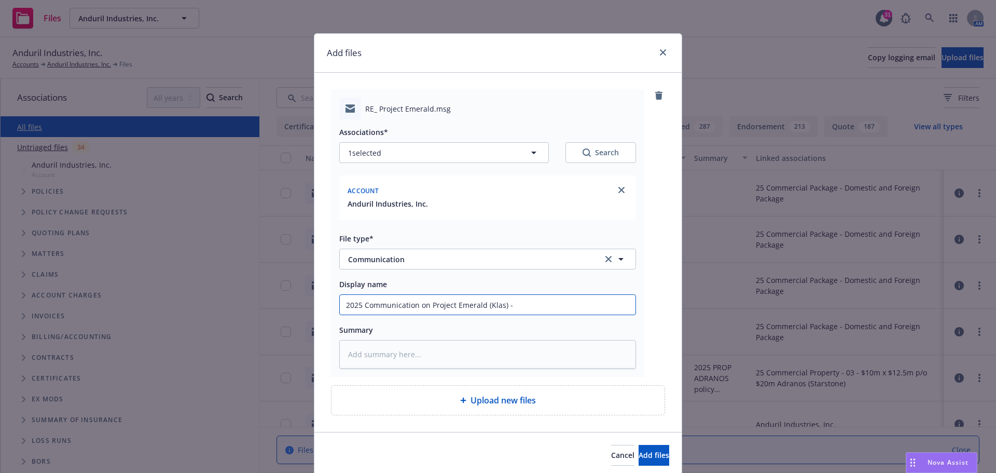
type textarea "x"
drag, startPoint x: 343, startPoint y: 306, endPoint x: 530, endPoint y: 315, distance: 186.5
click at [530, 315] on div "2025 Communication on Project Emerald (Klas)" at bounding box center [487, 304] width 297 height 21
type input "2025 Communication on Project Emerald (Klas)"
click at [375, 352] on textarea at bounding box center [487, 354] width 297 height 29
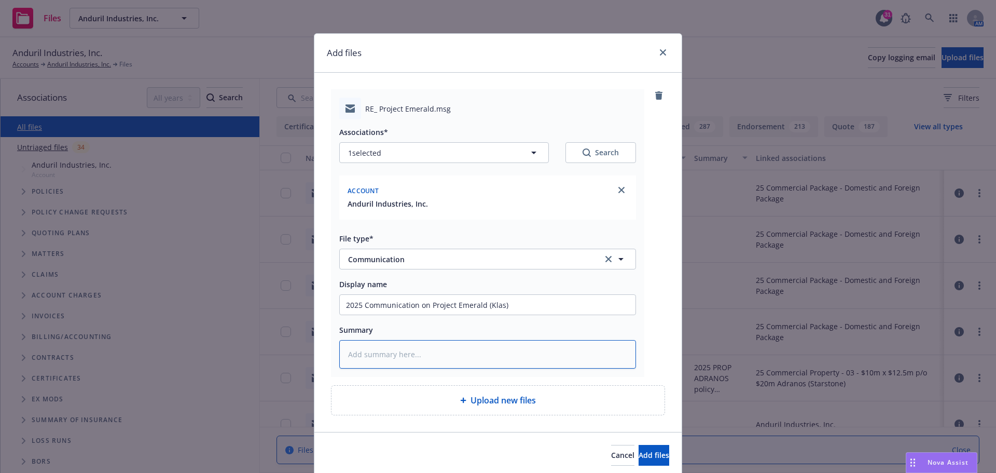
paste textarea "2025 Communication on Project Emerald (Klas)"
type textarea "x"
type textarea "2025 Communication on Project Emerald (Klas)"
click at [639, 450] on span "Add files" at bounding box center [654, 455] width 31 height 10
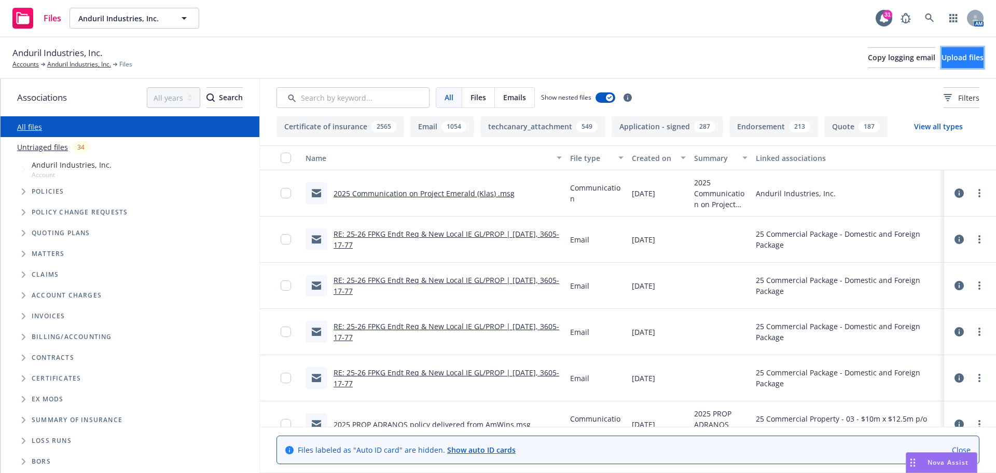
click at [942, 57] on span "Upload files" at bounding box center [963, 57] width 42 height 10
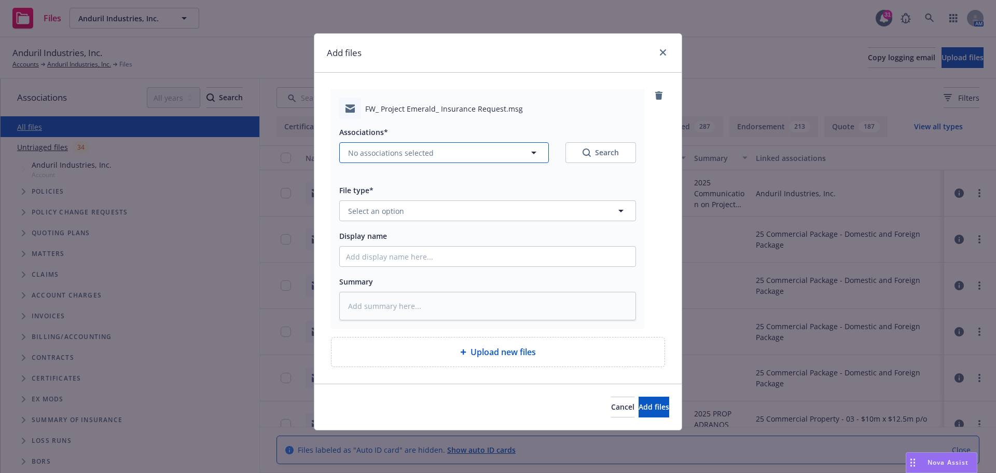
click at [536, 150] on icon "button" at bounding box center [534, 152] width 12 height 12
type textarea "x"
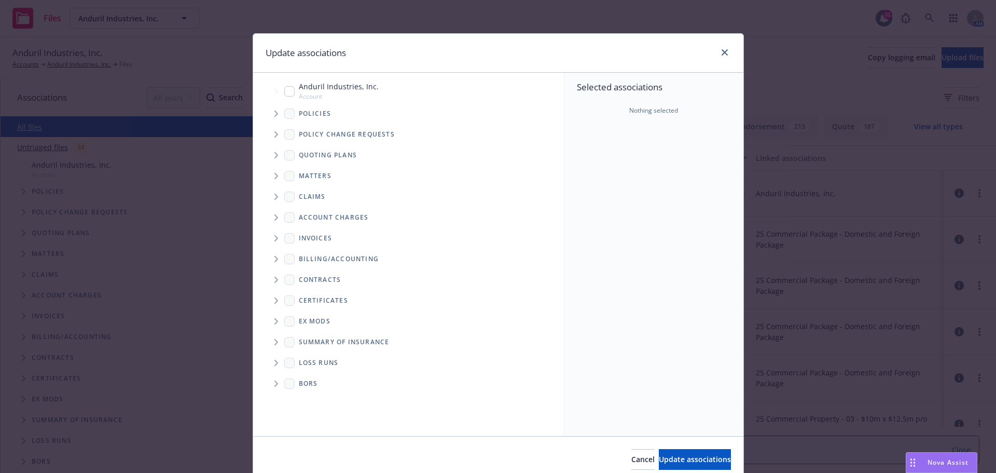
click at [274, 363] on icon "Folder Tree Example" at bounding box center [276, 363] width 4 height 6
click at [301, 399] on input "Folder Tree Example" at bounding box center [304, 399] width 10 height 10
checkbox input "true"
click at [659, 456] on span "Update associations" at bounding box center [695, 459] width 72 height 10
type textarea "x"
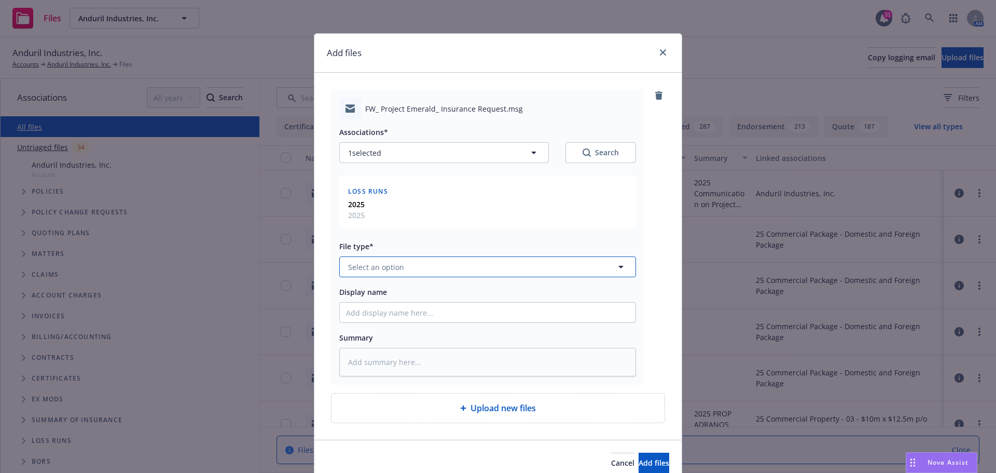
click at [620, 268] on icon "button" at bounding box center [621, 266] width 12 height 12
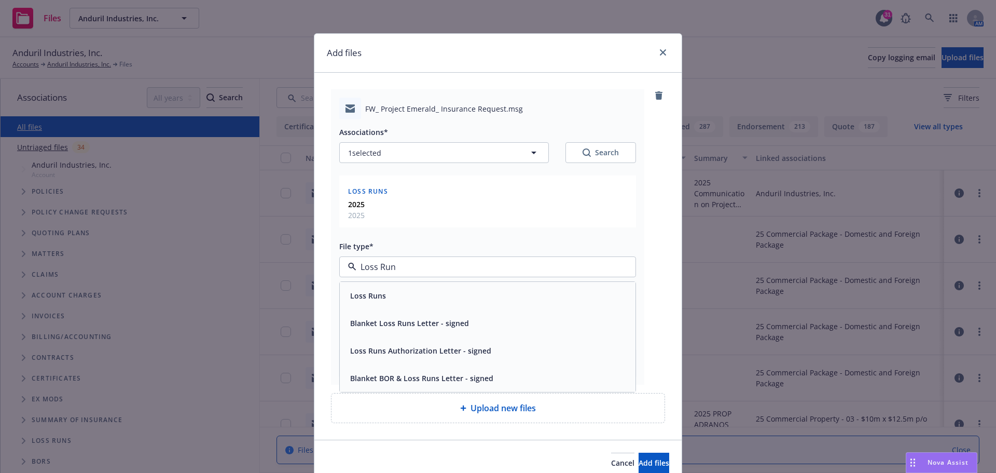
type input "Loss Runs"
click at [488, 298] on div "Loss Runs" at bounding box center [487, 295] width 283 height 15
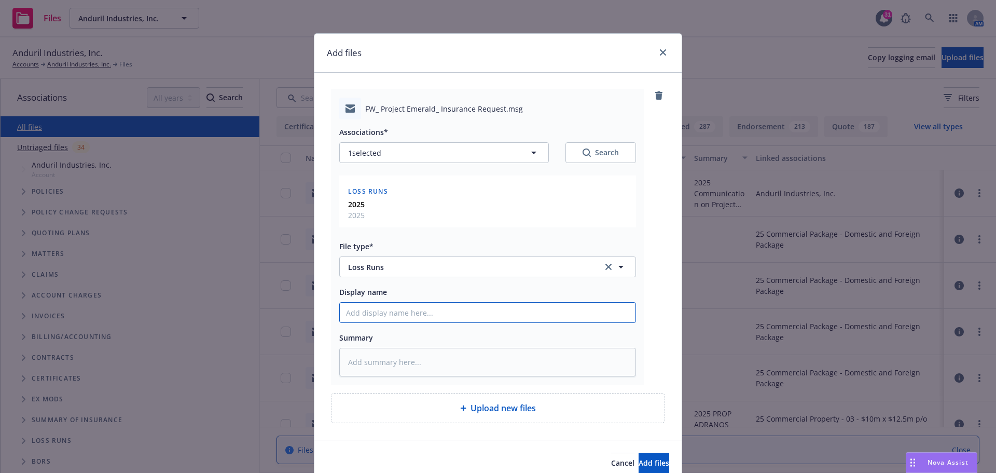
click at [361, 312] on input "Display name" at bounding box center [488, 312] width 296 height 20
type textarea "x"
type input "2"
type textarea "x"
type input "20"
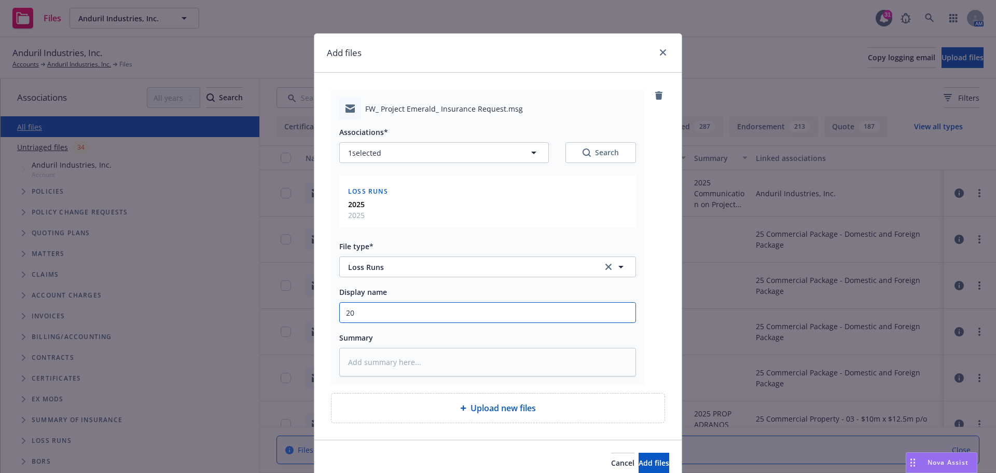
type textarea "x"
type input "202"
type textarea "x"
type input "2025"
type textarea "x"
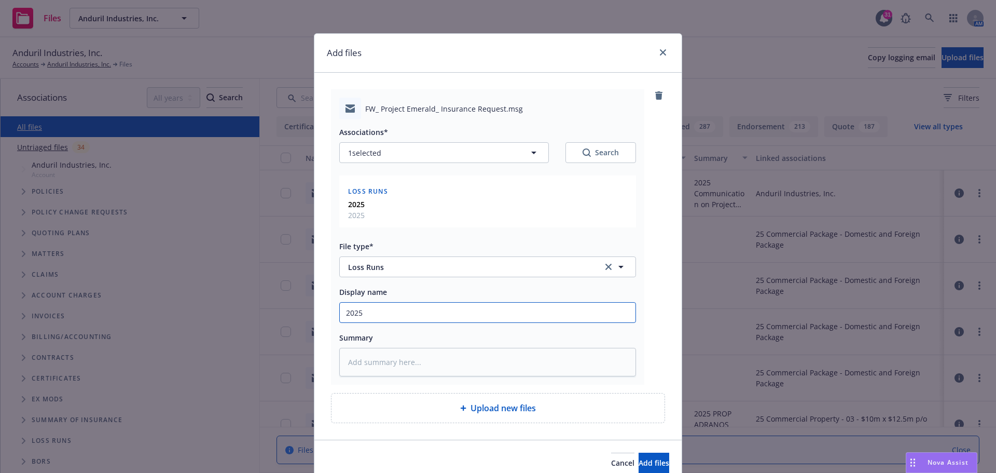
type input "2025"
type textarea "x"
type input "2025 V"
type textarea "x"
type input "2025 Va"
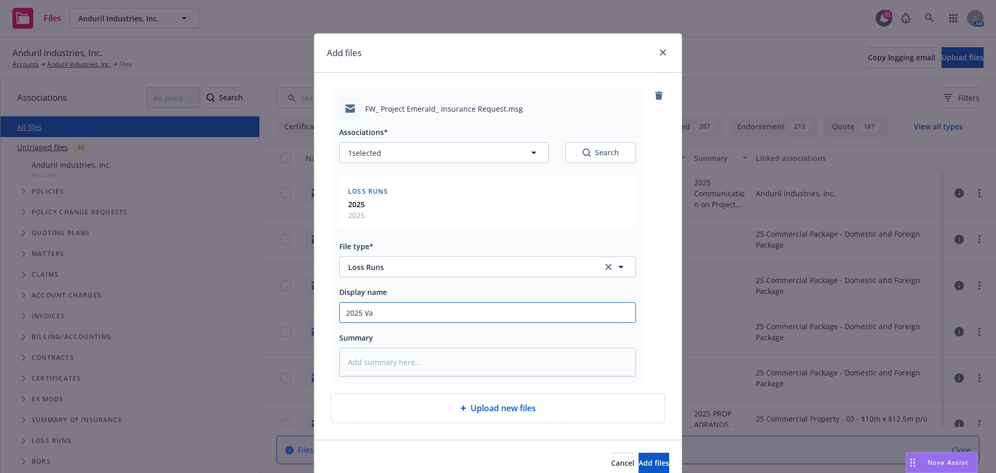
type textarea "x"
type input "2025 Val"
type textarea "x"
type input "2025 Valu"
type textarea "x"
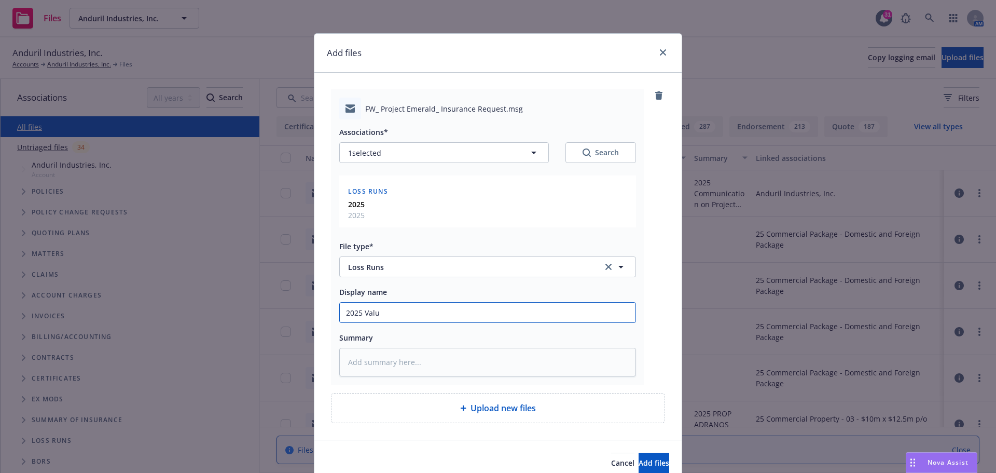
type input "2025 Value"
type textarea "x"
type input "2025 Valued"
type textarea "x"
type input "2025 Valued"
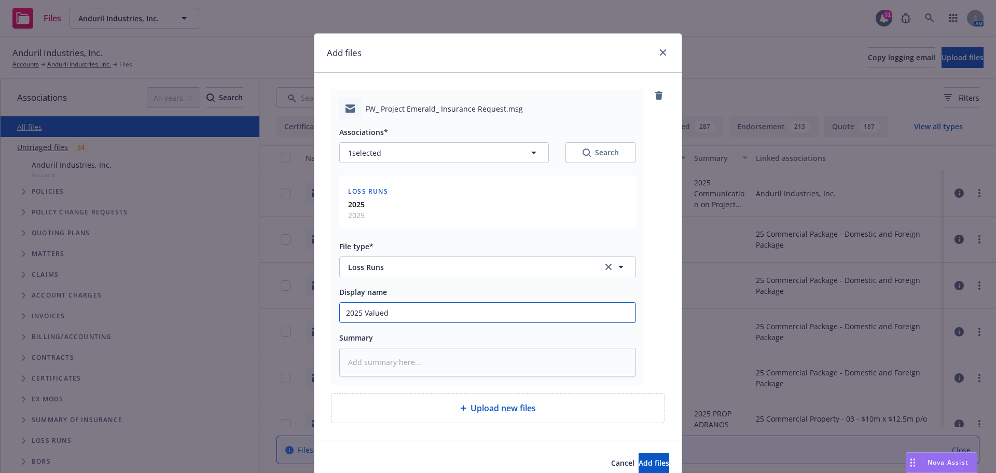
type textarea "x"
type input "2025 Valued L"
type textarea "x"
type input "2025 Valued Lo"
type textarea "x"
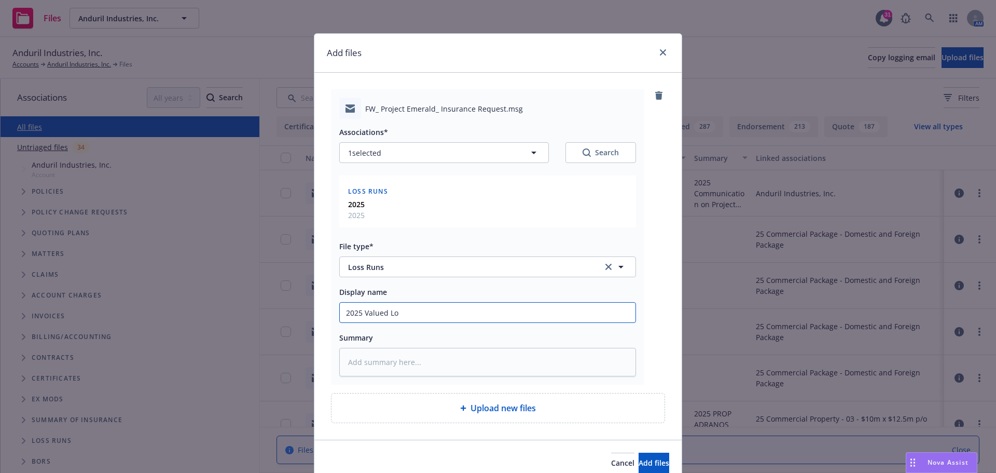
type input "2025 Valued Los"
type textarea "x"
type input "2025 Valued Loss"
type textarea "x"
type input "2025 Valued Loss"
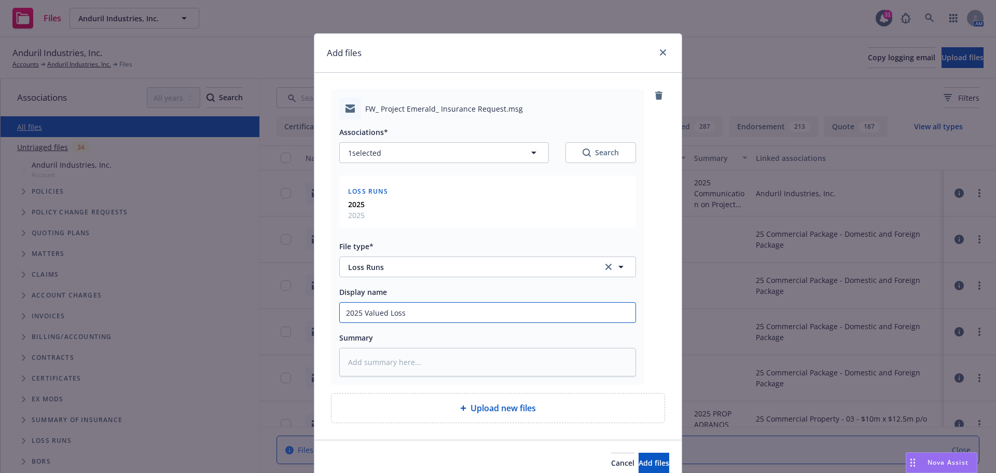
type textarea "x"
type input "2025 Valued Loss R"
type textarea "x"
type input "2025 Valued Loss Ru"
type textarea "x"
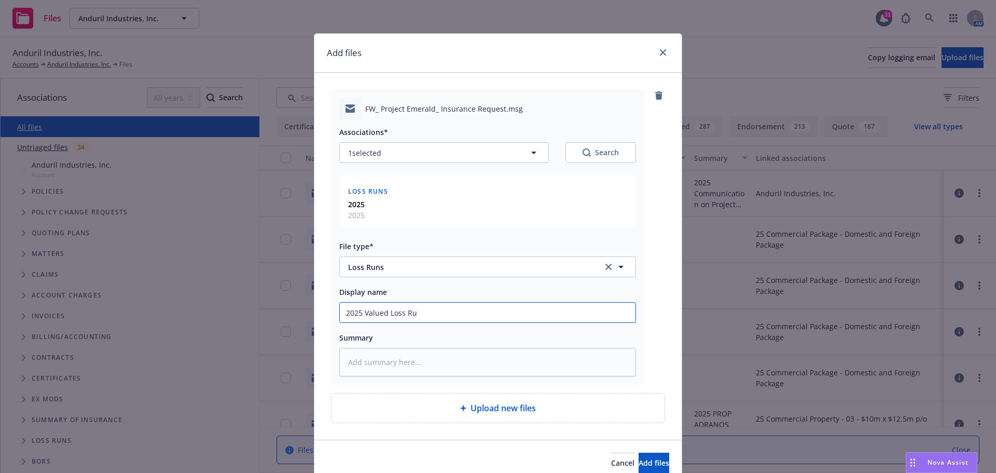
type input "2025 Valued Loss Run"
type textarea "x"
type input "2025 Valued Loss Runs"
type textarea "x"
type input "2025 Valued Loss Runs"
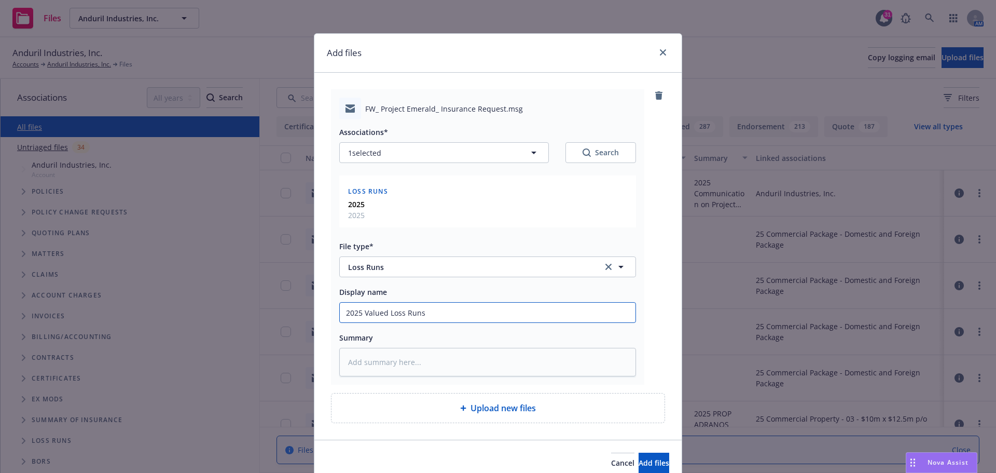
type textarea "x"
type input "2025 Valued Loss Runs P"
type textarea "x"
type input "2025 Valued Loss Runs Pr"
type textarea "x"
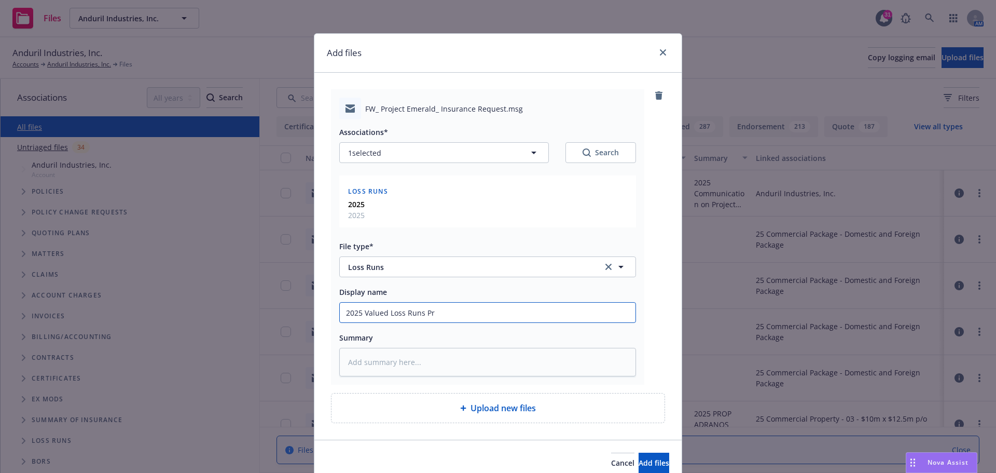
type input "2025 Valued Loss Runs Pro"
type textarea "x"
type input "2025 Valued Loss Runs Proj"
type textarea "x"
type input "2025 Valued Loss Runs Proje"
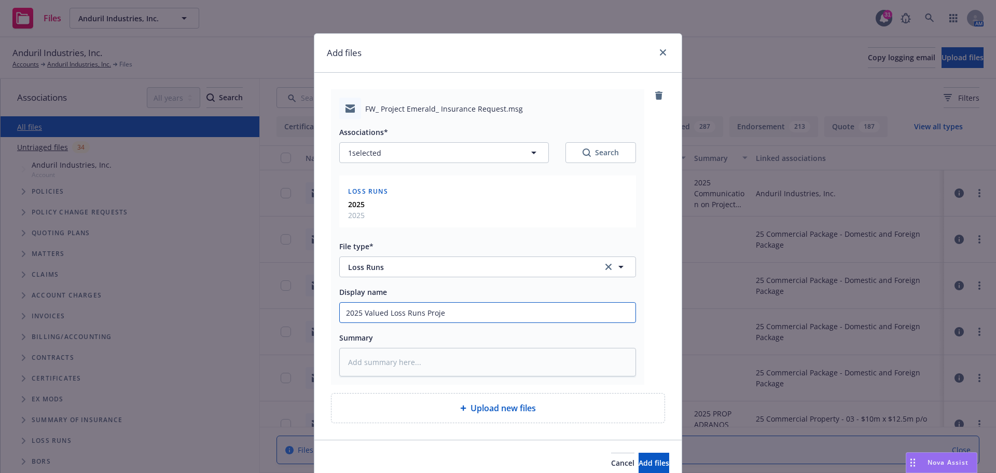
type textarea "x"
type input "2025 Valued Loss Runs Projec"
type textarea "x"
type input "2025 Valued Loss Runs Project"
type textarea "x"
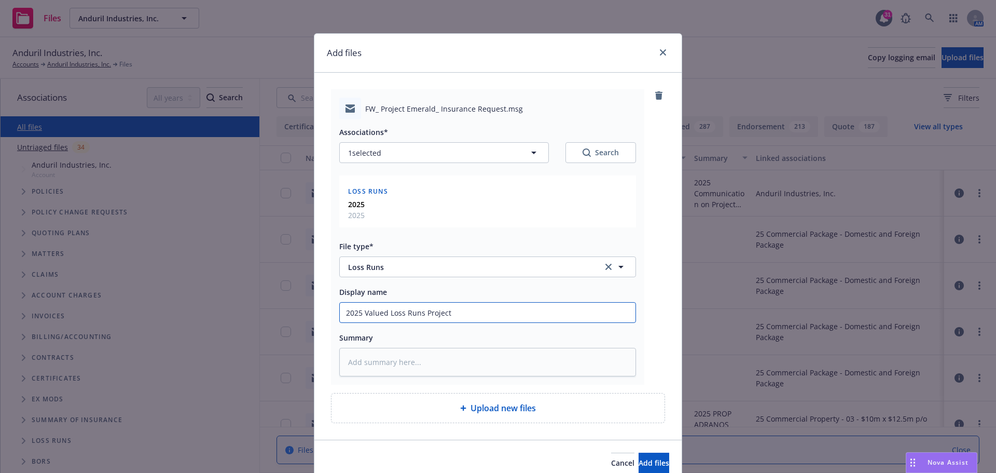
type input "2025 Valued Loss Runs Project"
type textarea "x"
type input "2025 Valued Loss Runs Project E"
type textarea "x"
type input "2025 Valued Loss Runs Project Em"
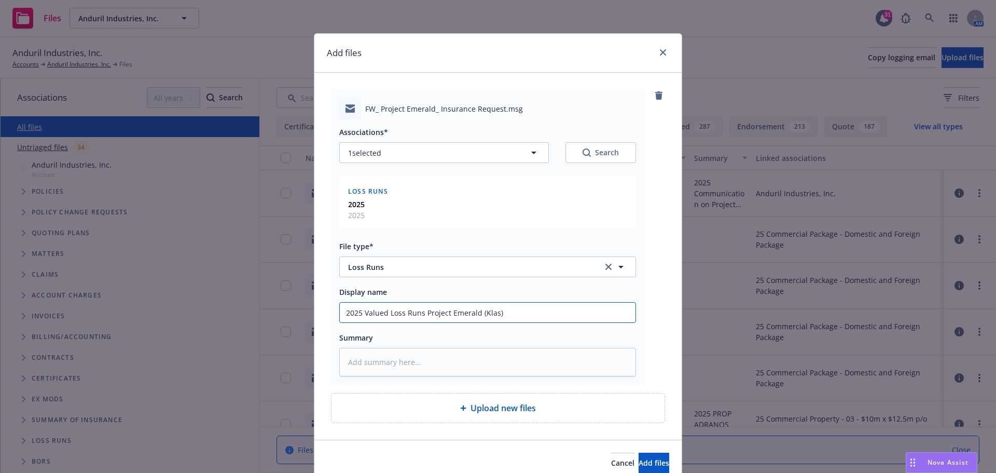
drag, startPoint x: 340, startPoint y: 314, endPoint x: 550, endPoint y: 322, distance: 210.2
click at [550, 322] on input "2025 Valued Loss Runs Project Emerald (Klas)" at bounding box center [488, 312] width 296 height 20
click at [366, 358] on textarea at bounding box center [487, 362] width 297 height 29
paste textarea "2025 Valued Loss Runs Project Emerald (Klas)"
click at [639, 462] on span "Add files" at bounding box center [654, 463] width 31 height 10
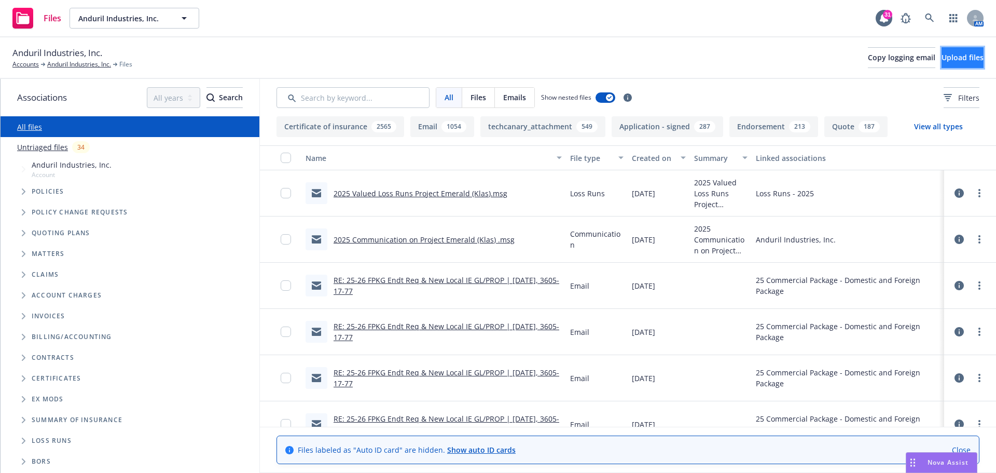
click at [942, 57] on span "Upload files" at bounding box center [963, 57] width 42 height 10
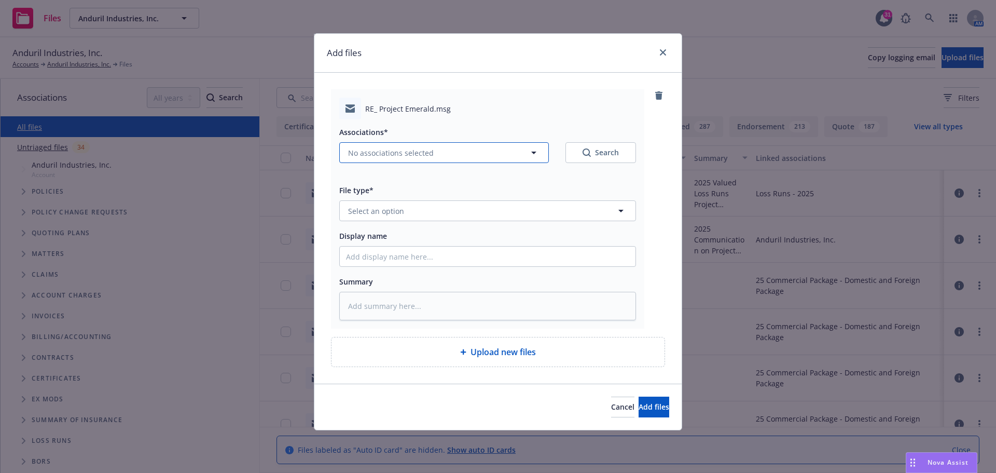
click at [532, 150] on icon "button" at bounding box center [534, 152] width 12 height 12
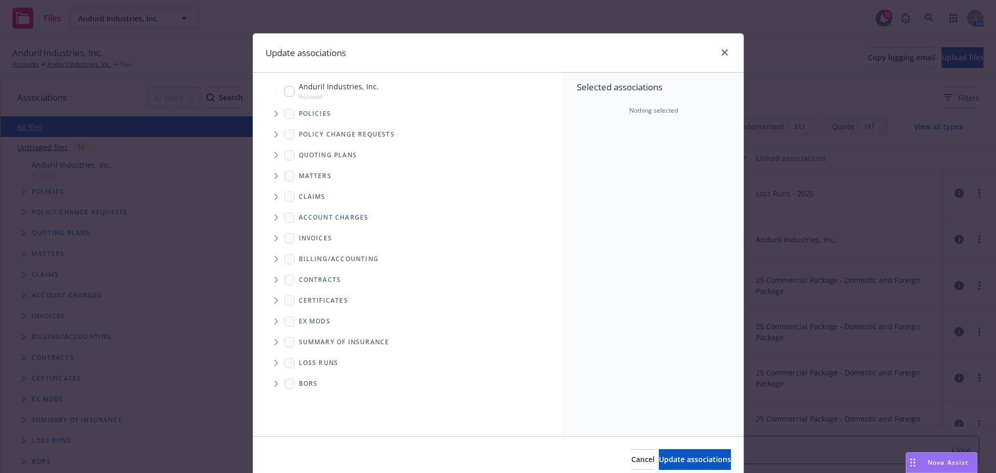
click at [284, 90] on input "Tree Example" at bounding box center [289, 91] width 10 height 10
click at [659, 459] on span "Update associations" at bounding box center [695, 459] width 72 height 10
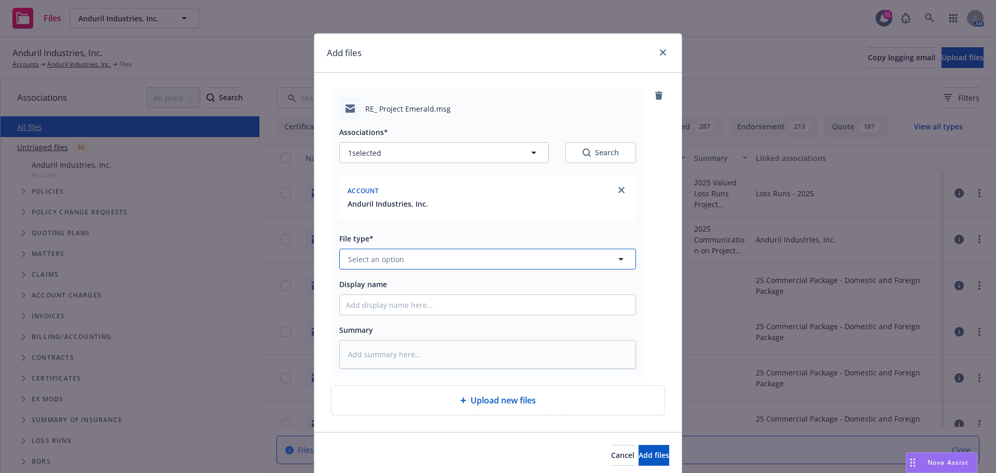
click at [618, 259] on icon "button" at bounding box center [620, 259] width 5 height 3
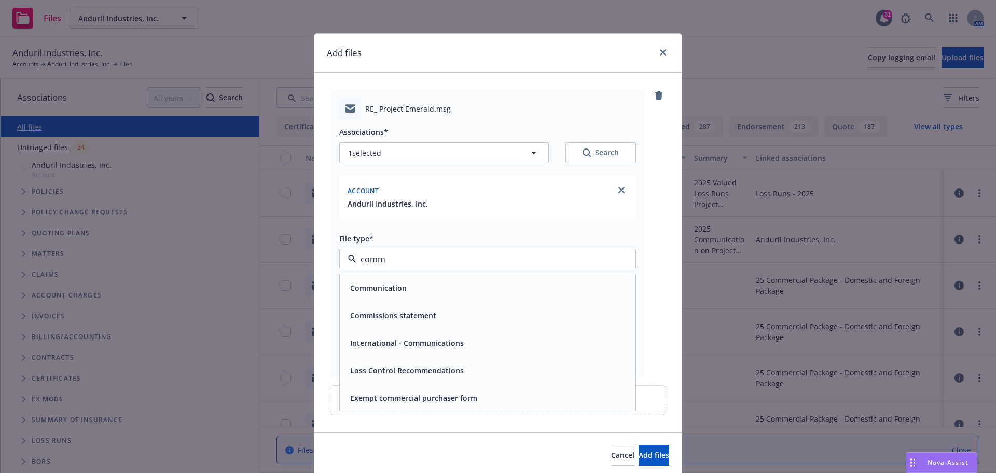
click at [496, 281] on div "Communication" at bounding box center [487, 287] width 283 height 15
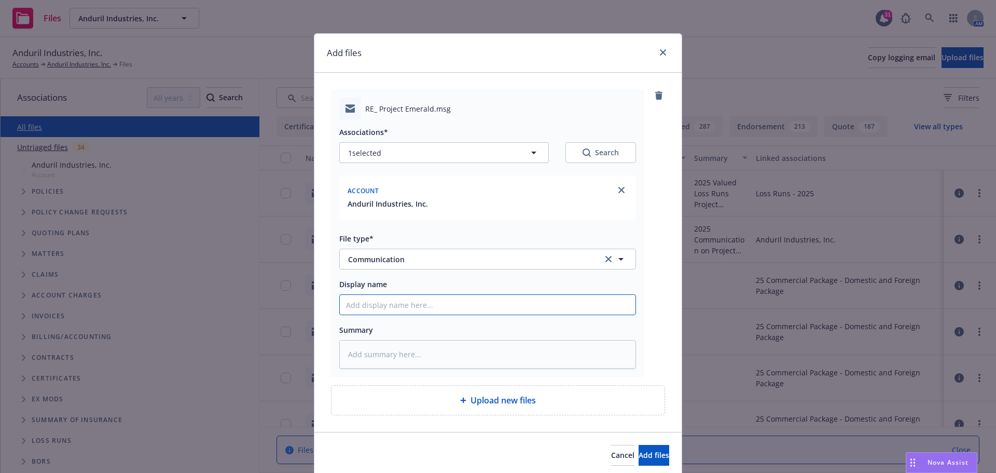
click at [379, 299] on input "Display name" at bounding box center [488, 305] width 296 height 20
drag, startPoint x: 339, startPoint y: 305, endPoint x: 615, endPoint y: 308, distance: 276.5
click at [615, 308] on input "2025 Project Emerald ERS team handling Management Liab - communication" at bounding box center [488, 305] width 296 height 20
click at [368, 353] on textarea at bounding box center [487, 354] width 297 height 29
paste textarea "2025 Project Emerald ERS team handling Management Liab - communication"
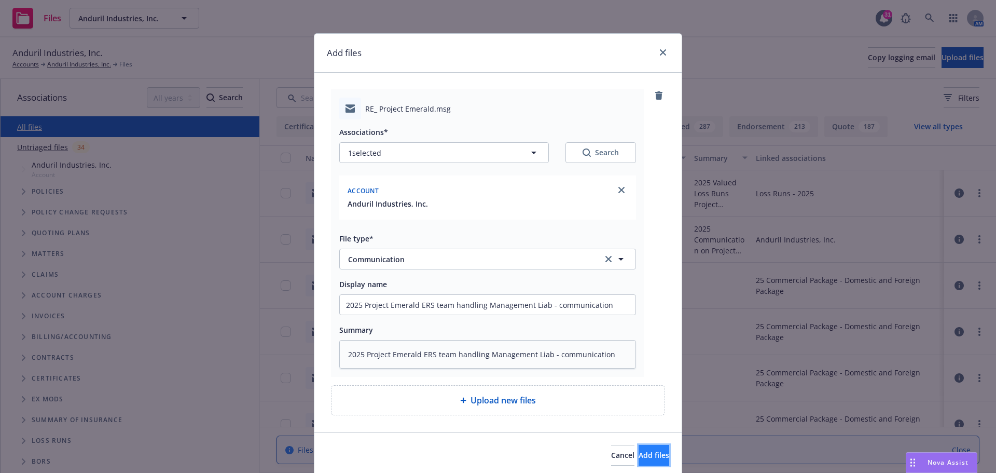
click at [639, 448] on button "Add files" at bounding box center [654, 455] width 31 height 21
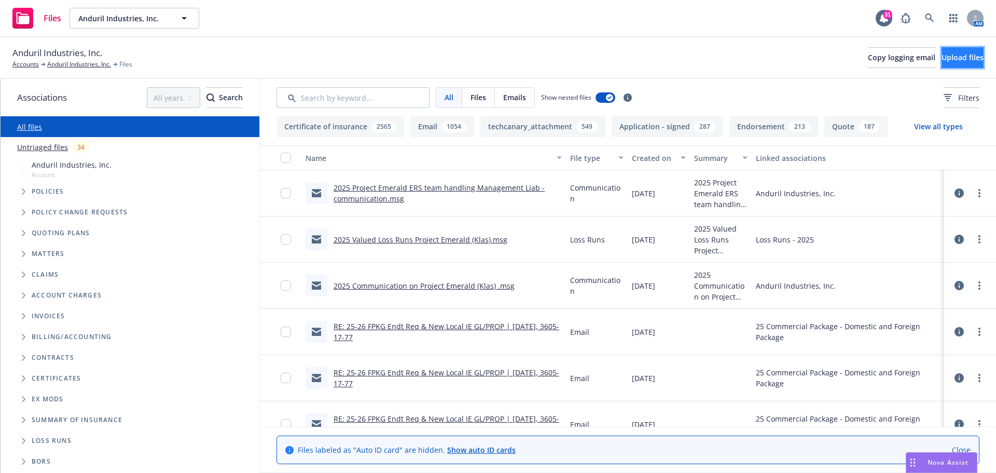
click at [943, 62] on button "Upload files" at bounding box center [963, 57] width 42 height 21
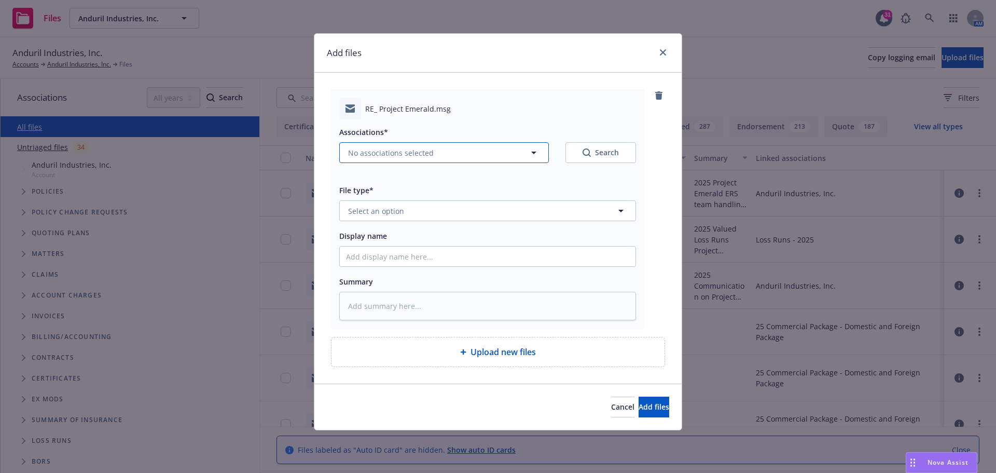
click at [534, 153] on icon "button" at bounding box center [533, 152] width 5 height 3
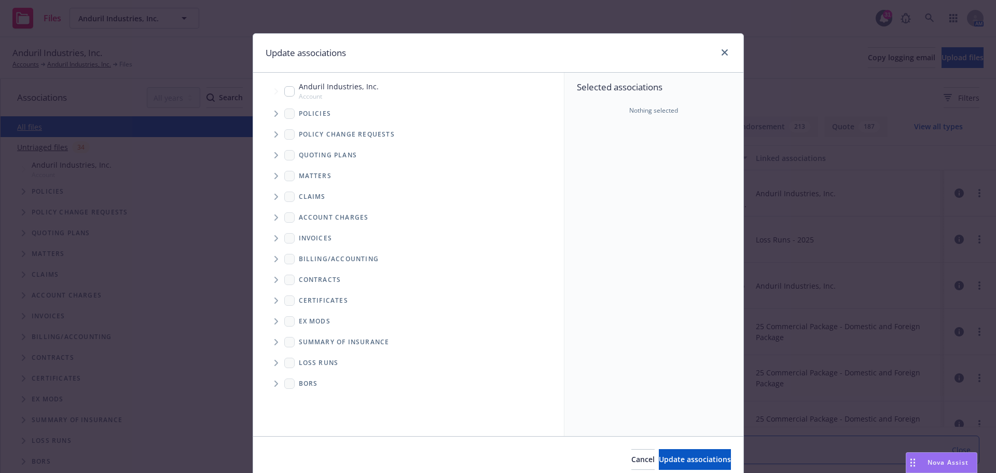
click at [285, 93] on input "Tree Example" at bounding box center [289, 91] width 10 height 10
click at [659, 457] on span "Update associations" at bounding box center [695, 459] width 72 height 10
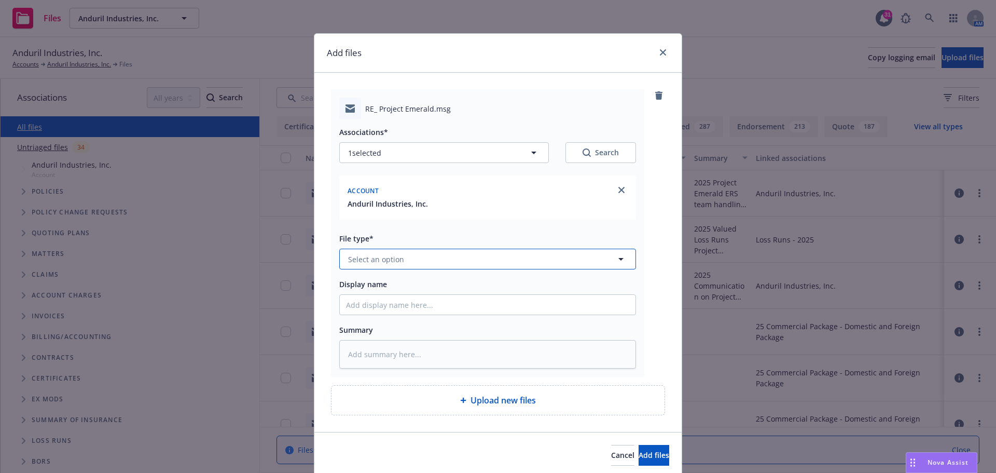
click at [621, 258] on icon "button" at bounding box center [621, 259] width 12 height 12
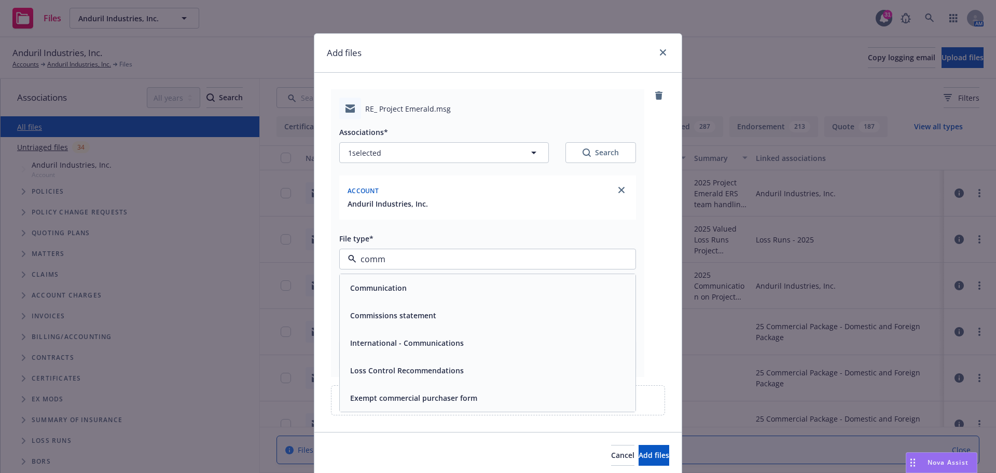
click at [385, 285] on span "Communication" at bounding box center [378, 287] width 57 height 11
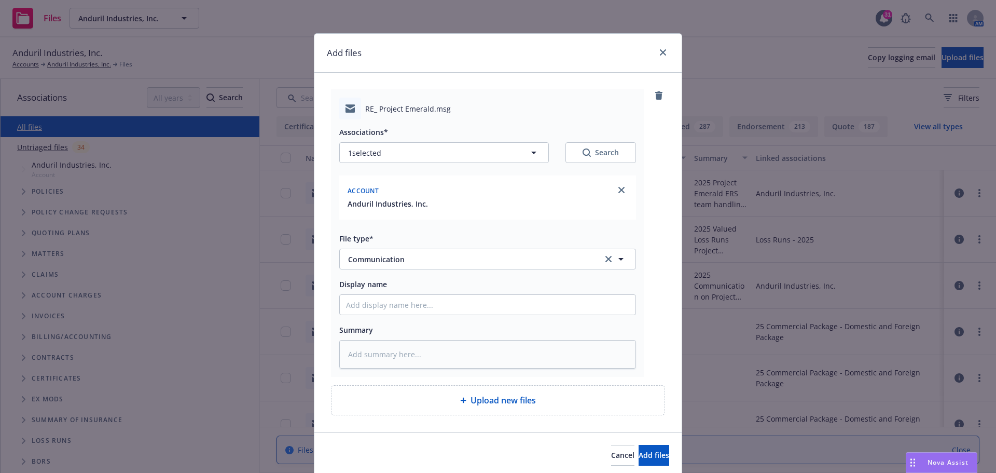
click at [363, 293] on div "Display name" at bounding box center [487, 296] width 297 height 37
click at [363, 303] on input "Display name" at bounding box center [488, 305] width 296 height 20
drag, startPoint x: 454, startPoint y: 302, endPoint x: 585, endPoint y: 292, distance: 131.7
click at [585, 292] on div "Display name 2025 Project Emerald ([PERSON_NAME]) info and loss runs" at bounding box center [487, 296] width 297 height 37
drag, startPoint x: 341, startPoint y: 307, endPoint x: 635, endPoint y: 304, distance: 293.7
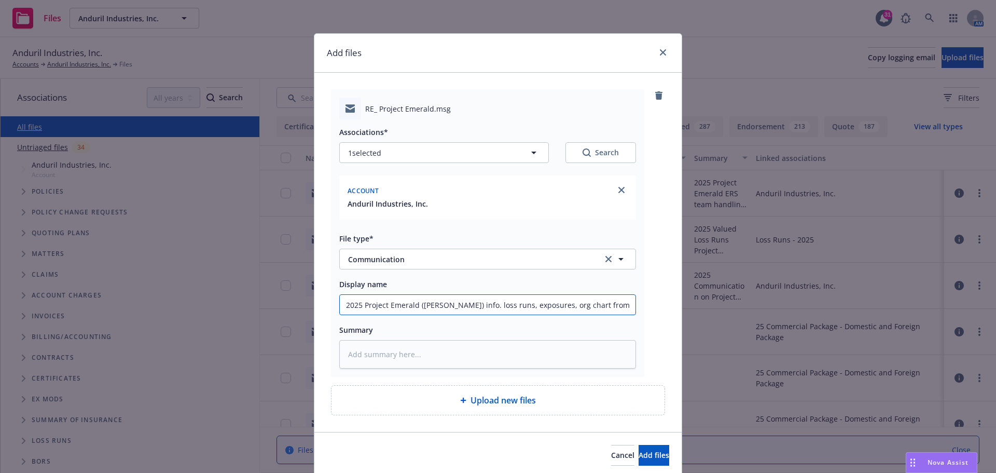
click at [635, 304] on div "RE_ Project Emerald.msg Associations* 1 selected Search Account Anduril Industr…" at bounding box center [487, 232] width 313 height 287
click at [362, 354] on textarea at bounding box center [487, 354] width 297 height 29
paste textarea "2025 Project Emerald ([PERSON_NAME]) info. loss runs, exposures, org chart from…"
click at [639, 453] on button "Add files" at bounding box center [654, 455] width 31 height 21
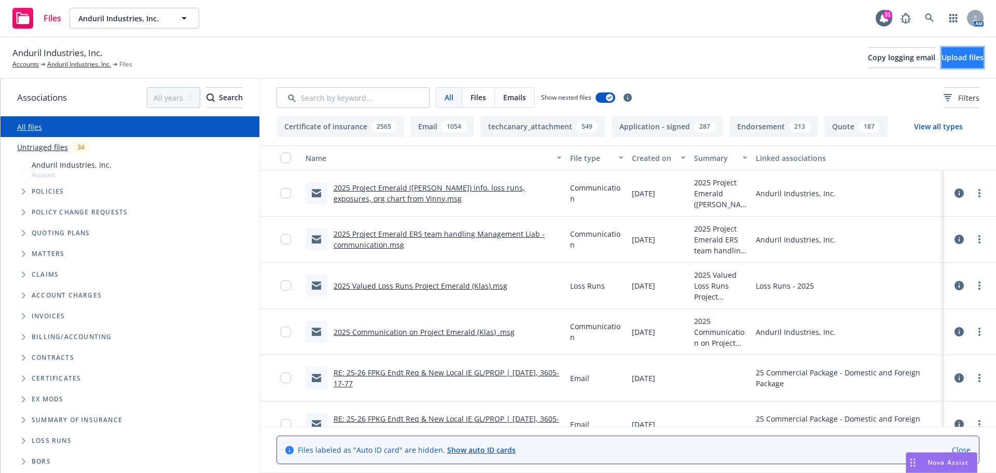
click at [942, 64] on button "Upload files" at bounding box center [963, 57] width 42 height 21
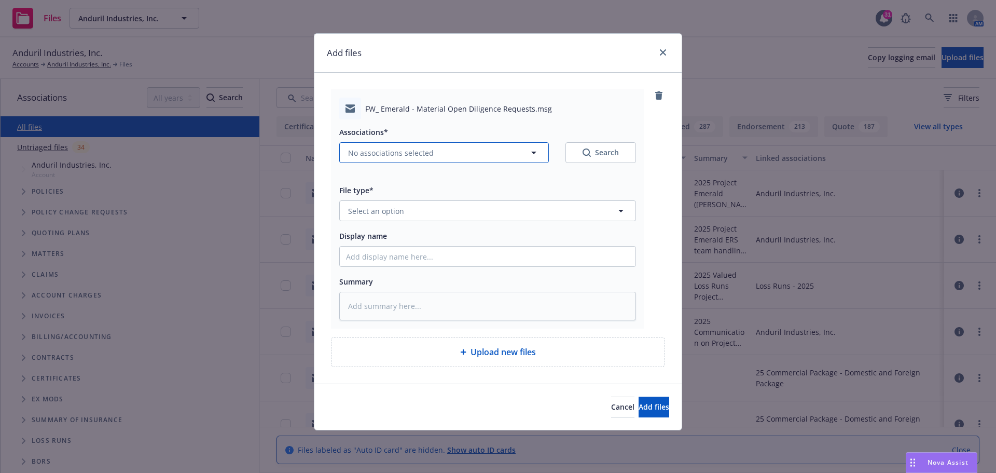
click at [533, 150] on icon "button" at bounding box center [534, 152] width 12 height 12
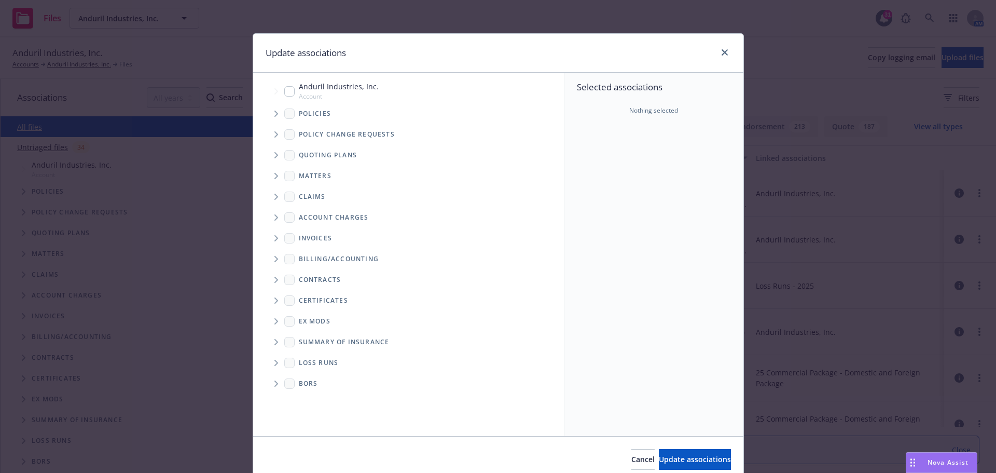
click at [286, 92] on input "Tree Example" at bounding box center [289, 91] width 10 height 10
click at [659, 454] on span "Update associations" at bounding box center [695, 459] width 72 height 10
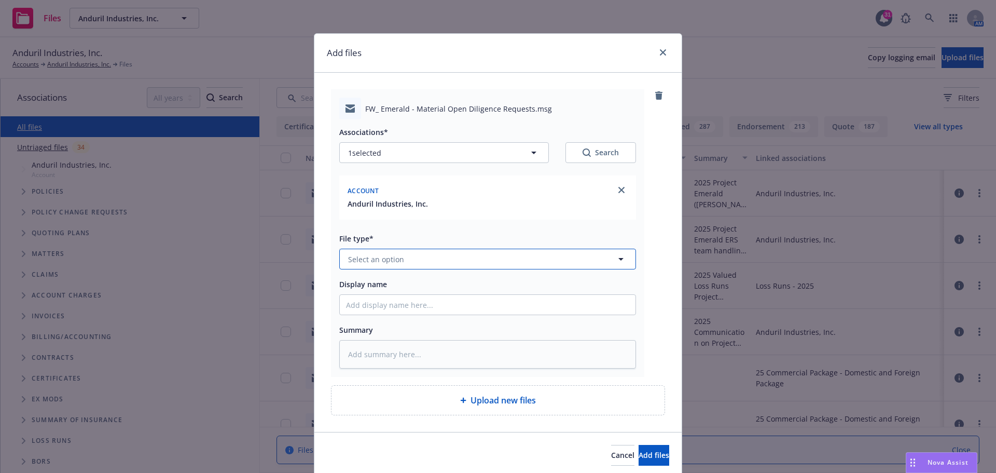
click at [615, 258] on icon "button" at bounding box center [621, 259] width 12 height 12
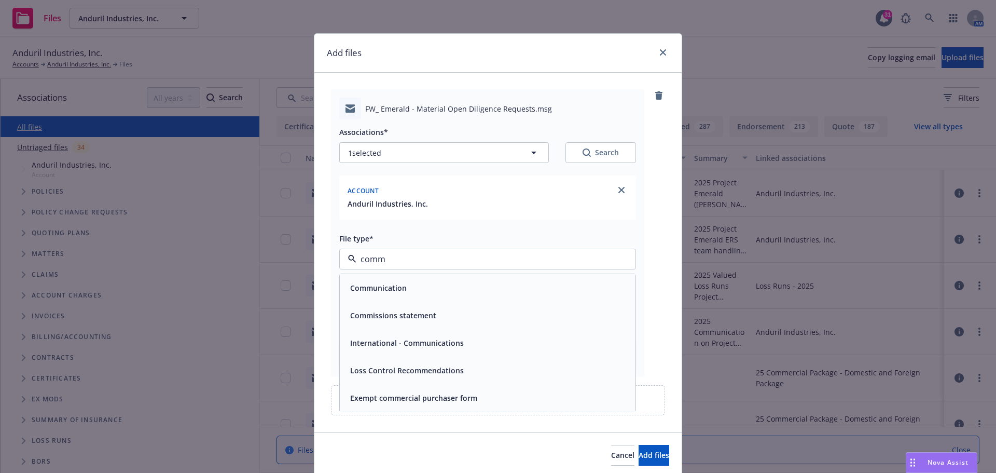
click at [398, 293] on span "Communication" at bounding box center [378, 287] width 57 height 11
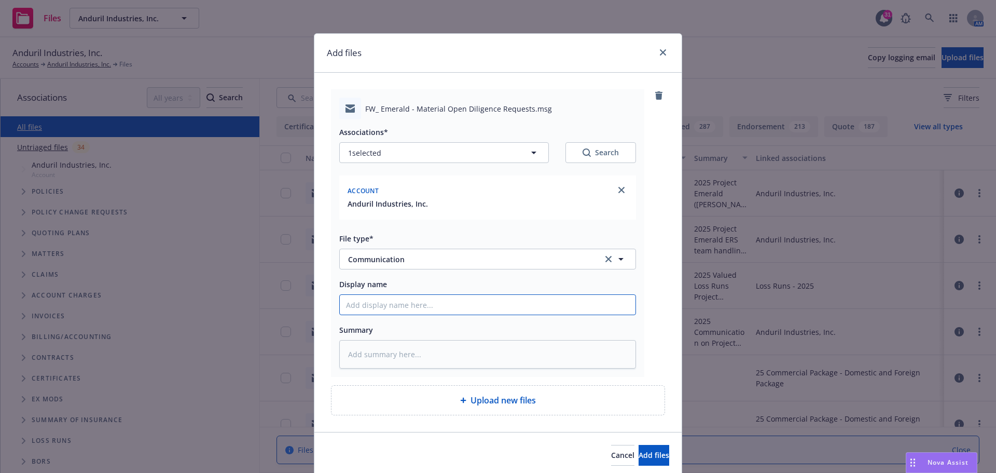
click at [362, 305] on input "Display name" at bounding box center [488, 305] width 296 height 20
drag, startPoint x: 339, startPoint y: 302, endPoint x: 506, endPoint y: 304, distance: 166.5
click at [506, 304] on input "2025 Project Emerald expiring policies" at bounding box center [488, 305] width 296 height 20
click at [369, 359] on textarea at bounding box center [487, 354] width 297 height 29
paste textarea "2025 Project Emerald expiring policies"
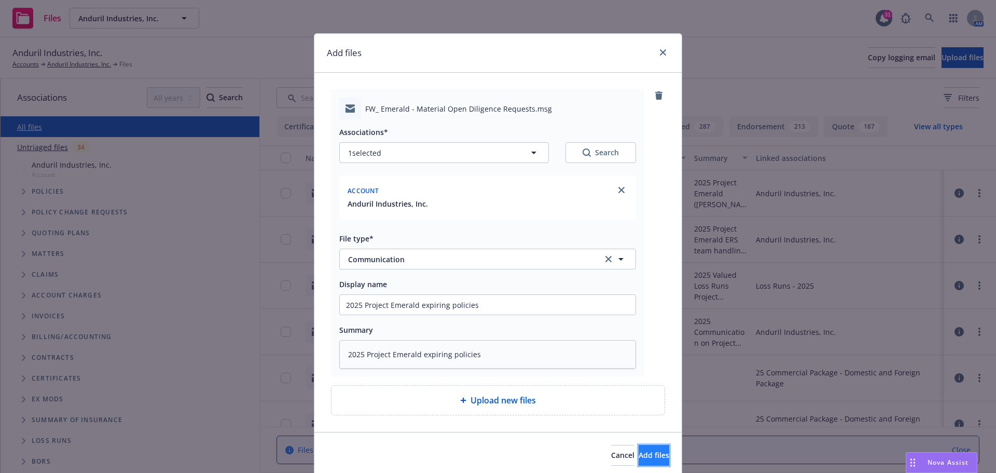
click at [639, 455] on span "Add files" at bounding box center [654, 455] width 31 height 10
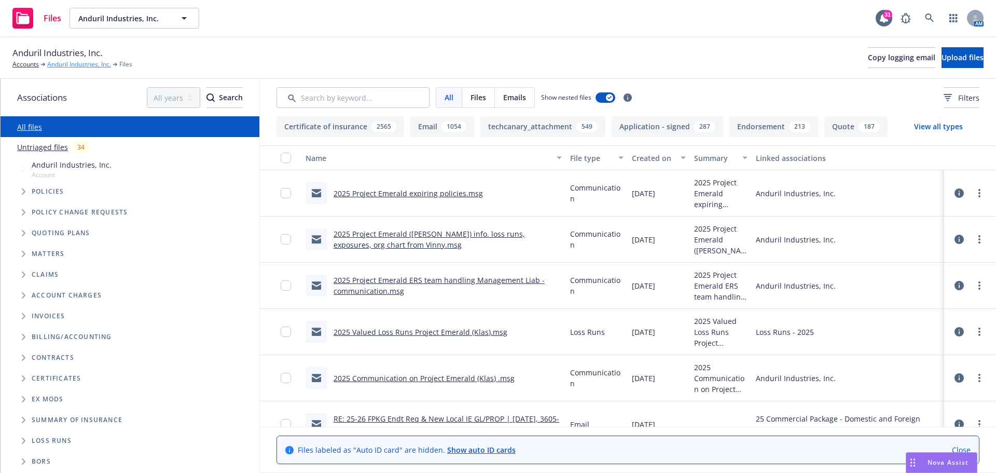
click at [62, 62] on link "Anduril Industries, Inc." at bounding box center [79, 64] width 64 height 9
